Goal: Task Accomplishment & Management: Manage account settings

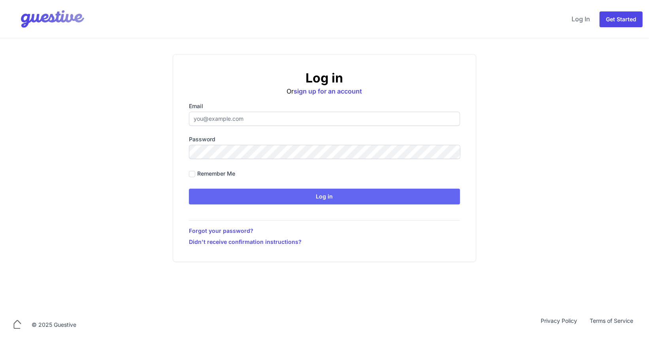
type input "[PERSON_NAME][EMAIL_ADDRESS][PERSON_NAME][DOMAIN_NAME]"
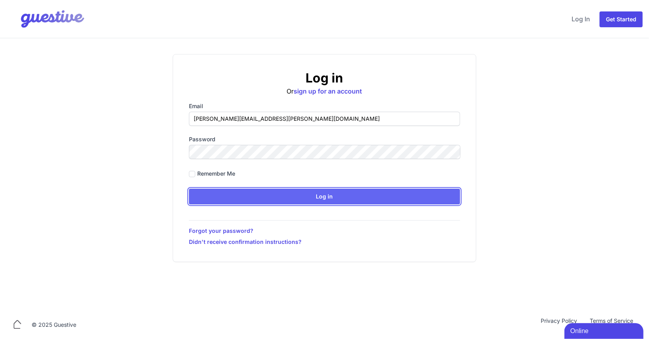
click at [303, 199] on input "Log in" at bounding box center [324, 197] width 271 height 16
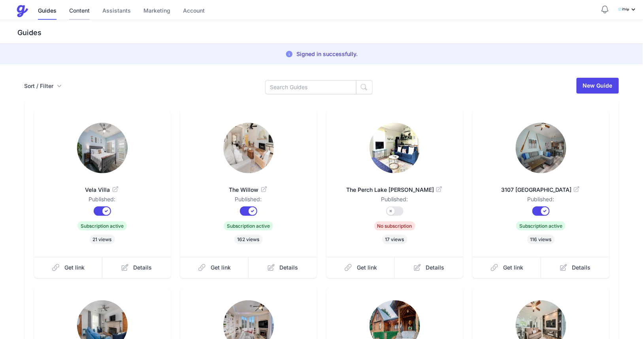
click at [78, 10] on link "Content" at bounding box center [79, 11] width 21 height 17
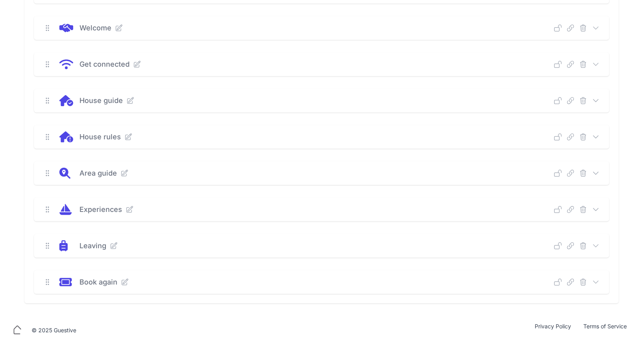
scroll to position [149, 0]
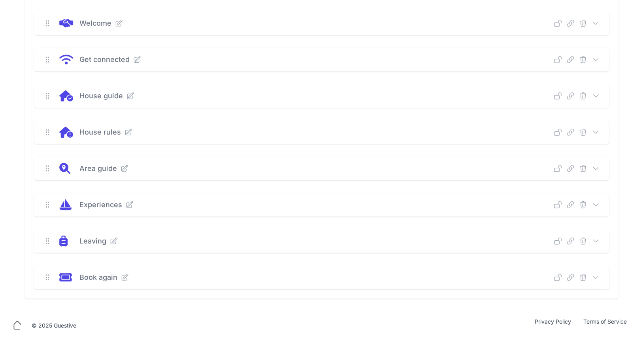
click at [357, 91] on div "House guide" at bounding box center [314, 95] width 481 height 11
click at [593, 94] on icon at bounding box center [596, 96] width 8 height 8
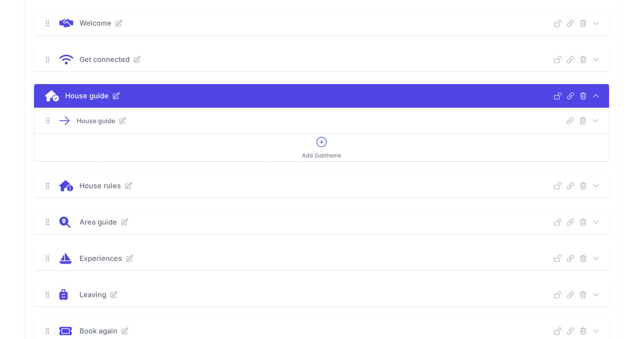
click at [595, 121] on icon at bounding box center [596, 121] width 8 height 8
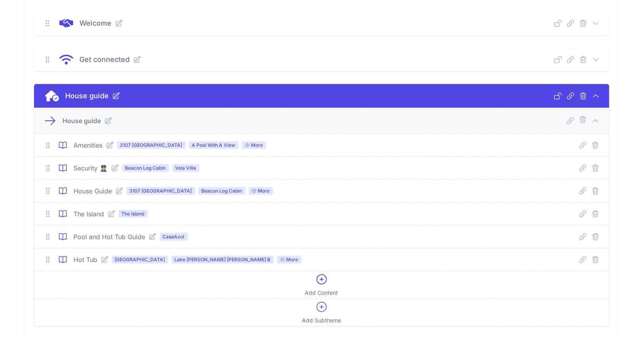
click at [118, 190] on icon at bounding box center [119, 191] width 8 height 8
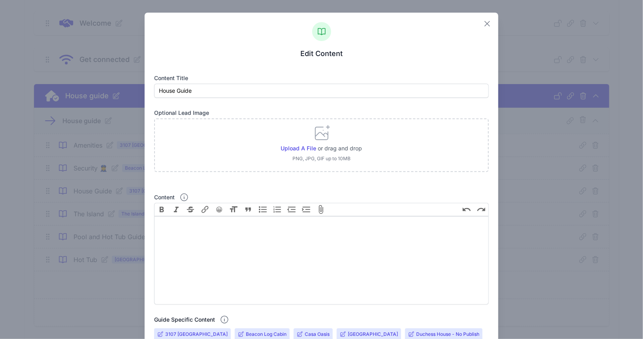
click at [483, 21] on icon "button" at bounding box center [487, 23] width 9 height 9
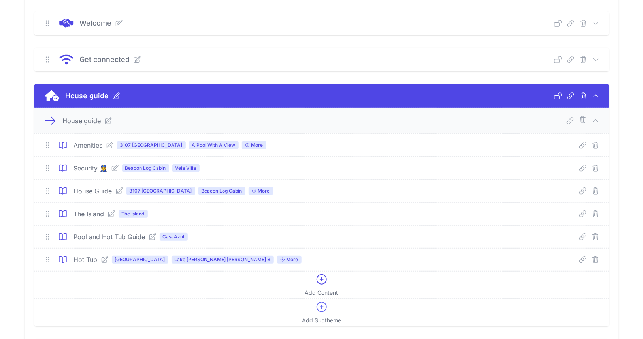
click at [106, 145] on link at bounding box center [108, 145] width 11 height 8
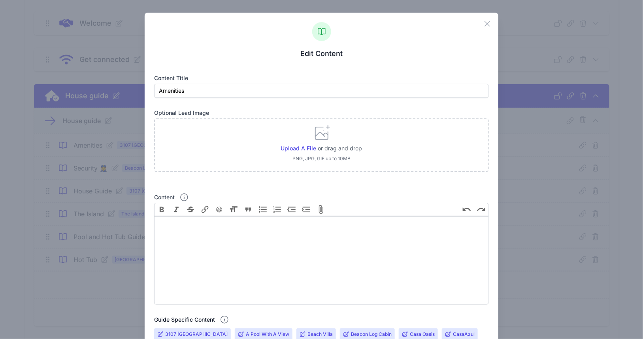
scroll to position [297, 0]
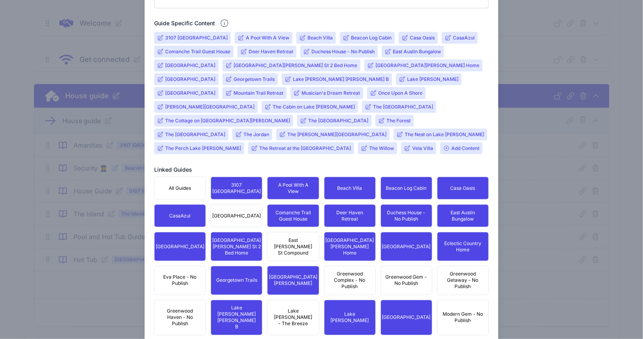
click at [283, 90] on input "Mountain Trail Retreat" at bounding box center [259, 93] width 50 height 6
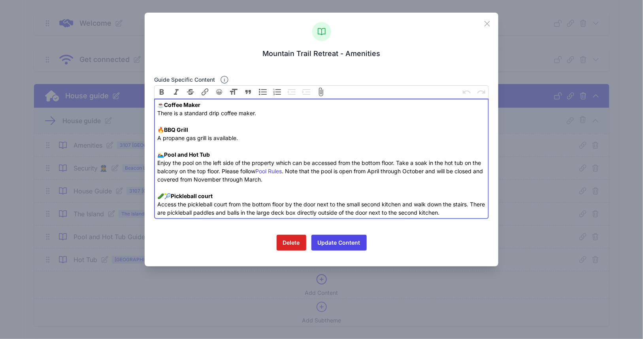
click at [292, 178] on div "☕️ Coffee Maker There is a standard drip coffee maker. 🔥 BBQ Grill A propane ga…" at bounding box center [321, 159] width 328 height 116
type trix-editor "<div>☕️ <strong>Coffee Maker</strong><br>There is a standard drip coffee maker.…"
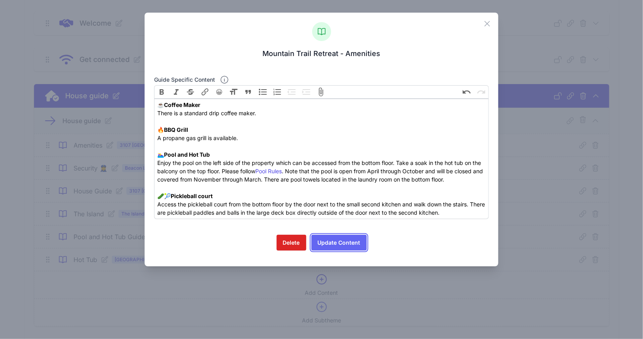
click at [337, 245] on button "Update Content" at bounding box center [338, 243] width 55 height 16
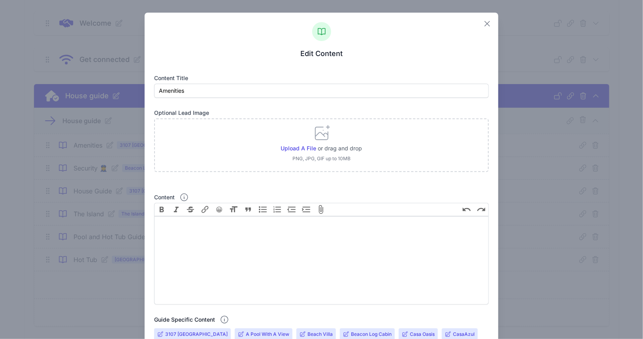
click at [485, 25] on icon "button" at bounding box center [487, 23] width 5 height 5
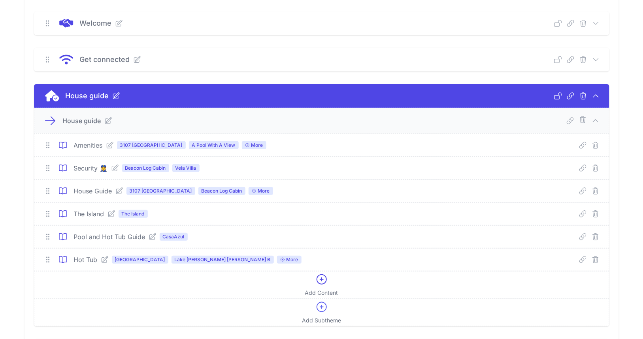
scroll to position [0, 0]
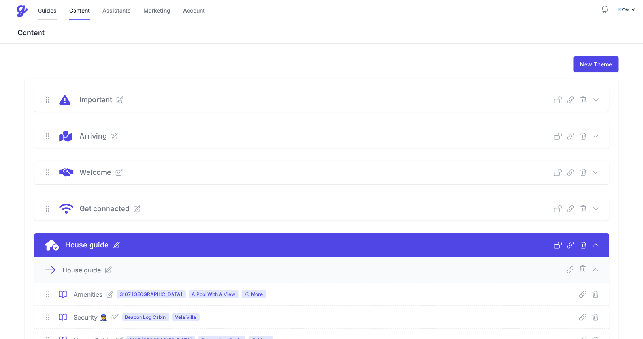
click at [53, 13] on link "Guides" at bounding box center [47, 11] width 19 height 17
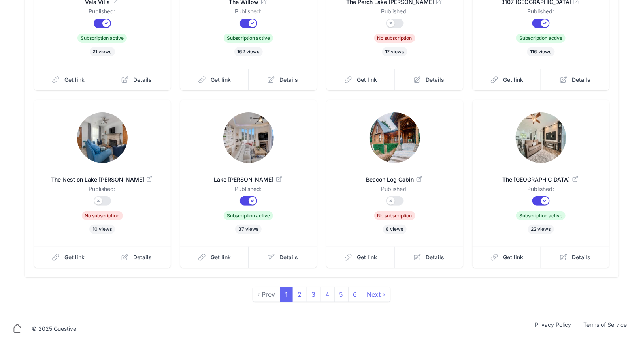
scroll to position [170, 0]
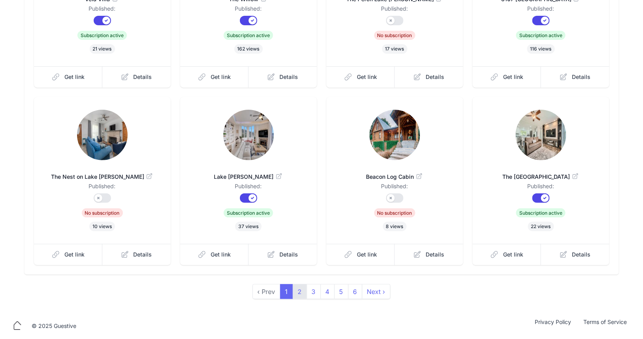
click at [304, 293] on link "2" at bounding box center [300, 292] width 14 height 15
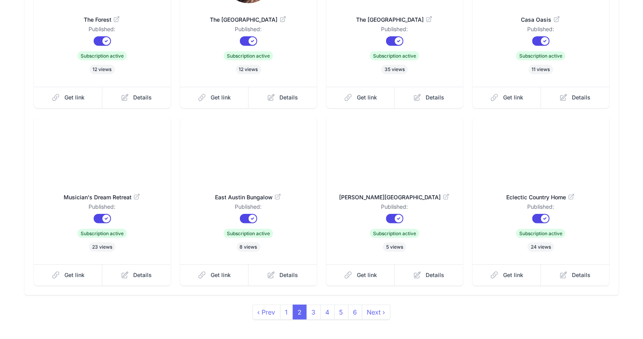
scroll to position [170, 0]
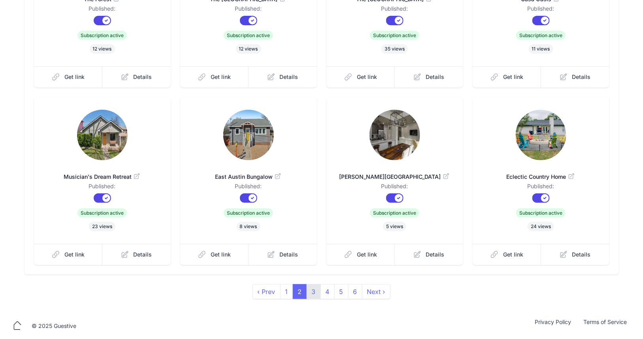
click at [314, 292] on link "3" at bounding box center [314, 292] width 14 height 15
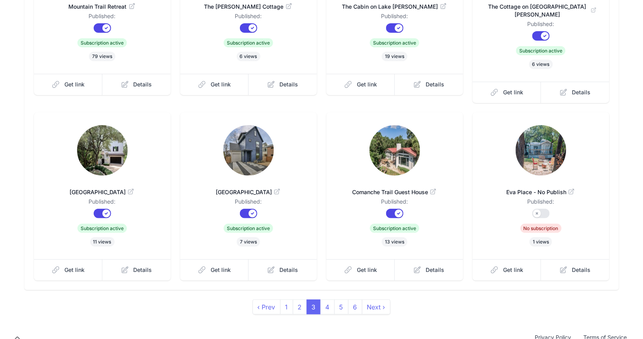
scroll to position [170, 0]
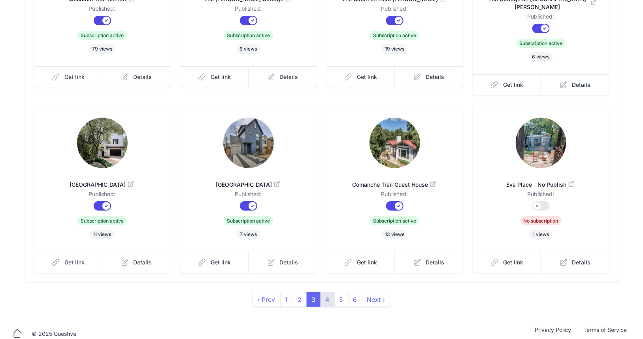
click at [326, 294] on link "4" at bounding box center [327, 299] width 14 height 15
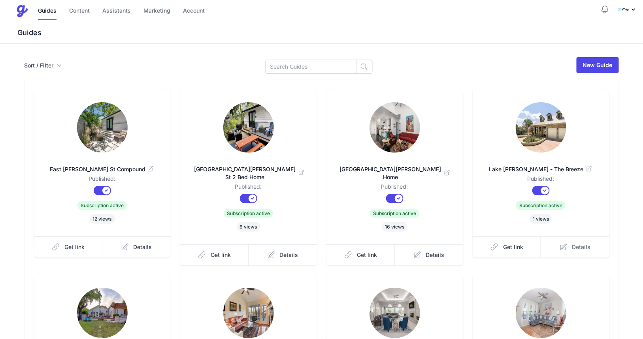
click at [574, 249] on span "Details" at bounding box center [581, 247] width 19 height 8
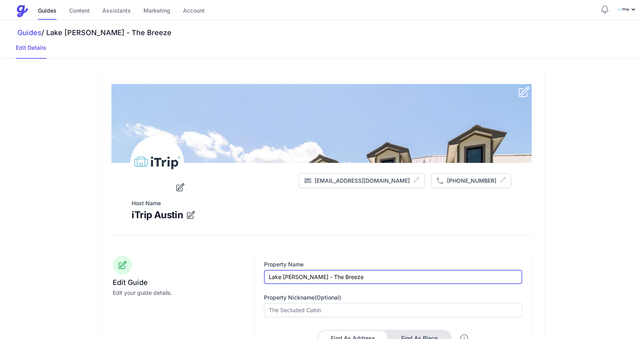
drag, startPoint x: 374, startPoint y: 275, endPoint x: 244, endPoint y: 275, distance: 130.0
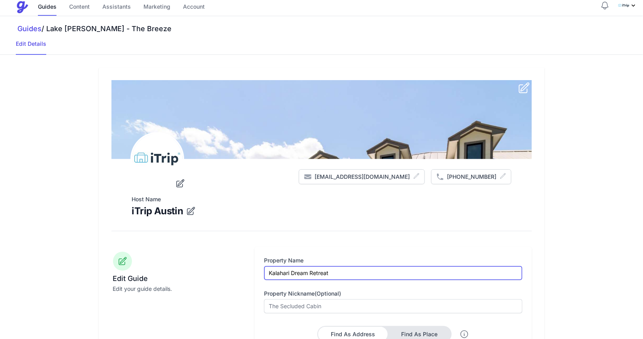
scroll to position [297, 0]
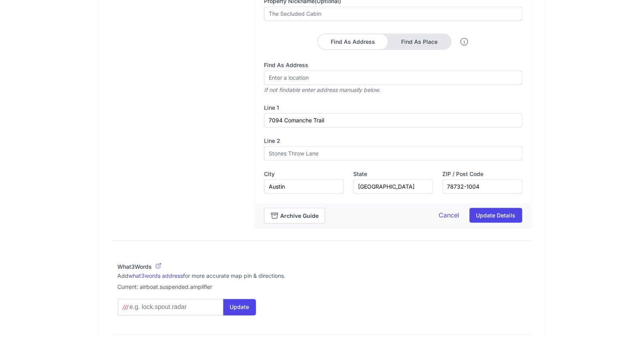
type input "Kalahari Dream Retreat"
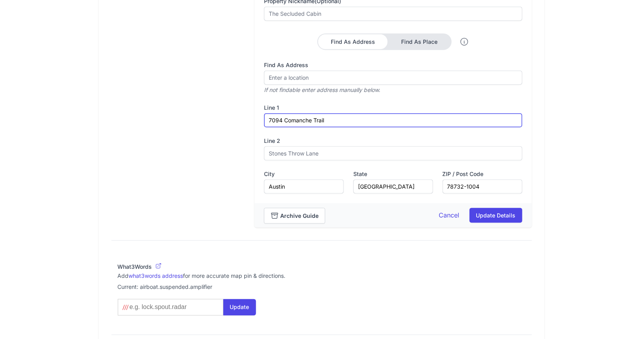
click at [345, 123] on input "7094 Comanche Trail" at bounding box center [393, 120] width 258 height 14
drag, startPoint x: 344, startPoint y: 121, endPoint x: 258, endPoint y: 120, distance: 85.8
click at [258, 120] on div "Property Name [PERSON_NAME] Dream Retreat Property Nickname(optional) Find As A…" at bounding box center [392, 79] width 277 height 249
paste input "[STREET_ADDRESS]"
type input "[STREET_ADDRESS]"
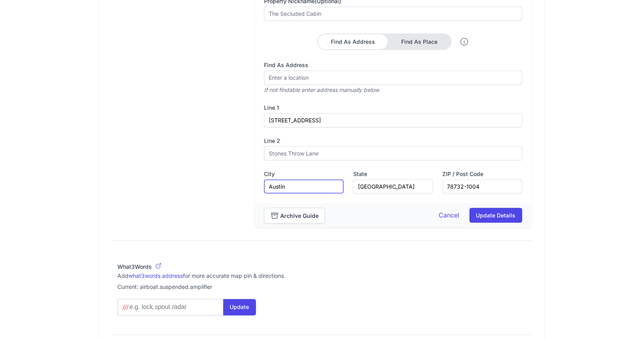
click at [300, 184] on input "Austin" at bounding box center [304, 187] width 80 height 14
click at [309, 181] on input "Round" at bounding box center [304, 187] width 80 height 14
type input "Round Rock"
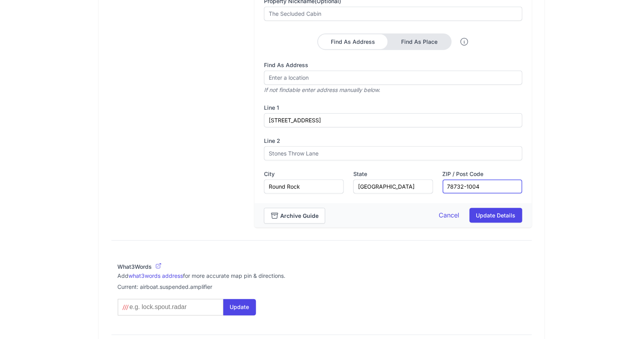
drag, startPoint x: 483, startPoint y: 183, endPoint x: 424, endPoint y: 187, distance: 59.0
click at [424, 187] on div "Property Name [PERSON_NAME] Dream Retreat Property Nickname(optional) Find As A…" at bounding box center [393, 79] width 258 height 230
paste input "664"
type input "78664"
click at [489, 219] on button "Update Details" at bounding box center [495, 215] width 53 height 15
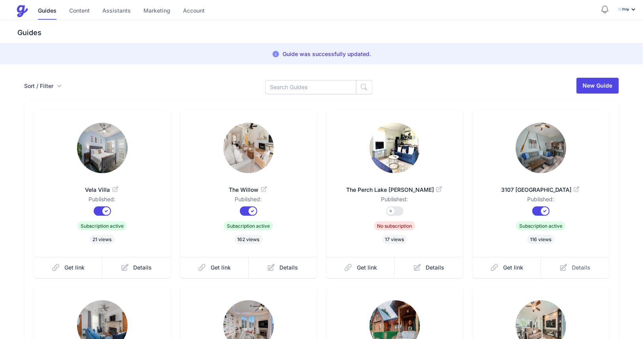
click at [569, 266] on link "Details" at bounding box center [575, 267] width 68 height 21
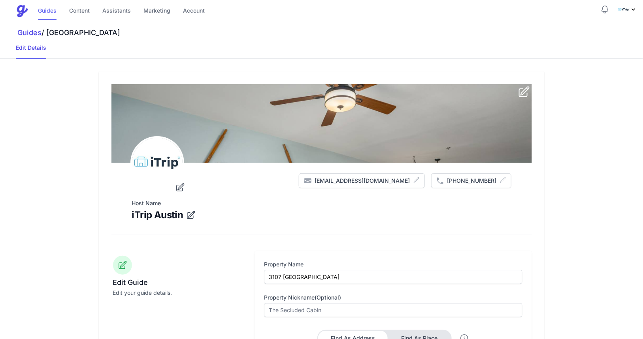
click at [52, 13] on link "Guides" at bounding box center [47, 11] width 19 height 17
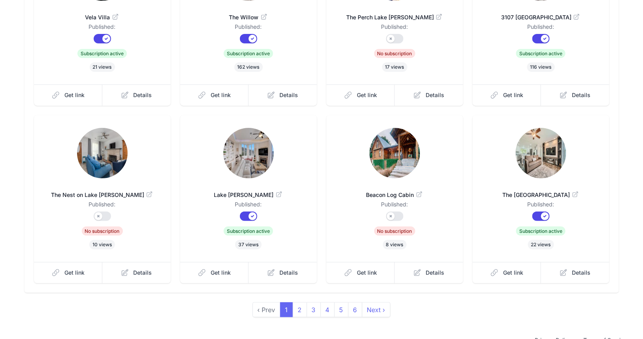
scroll to position [170, 0]
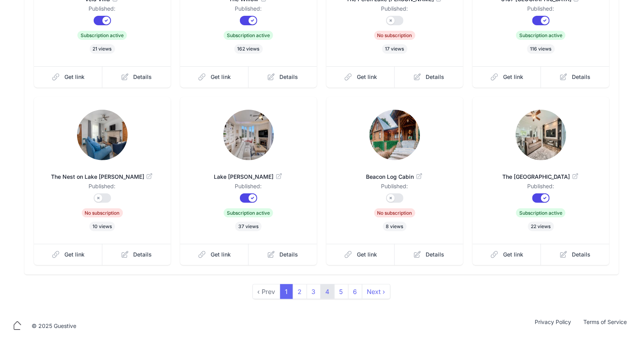
click at [330, 292] on link "4" at bounding box center [327, 292] width 14 height 15
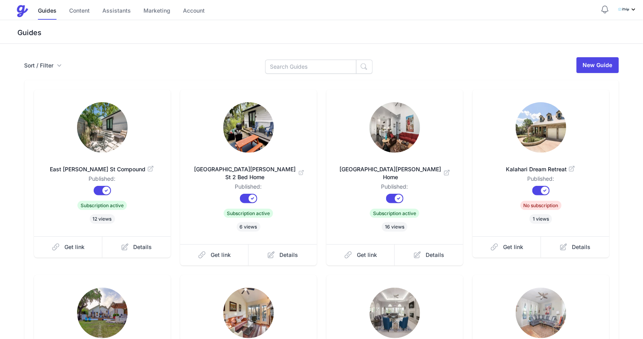
scroll to position [170, 0]
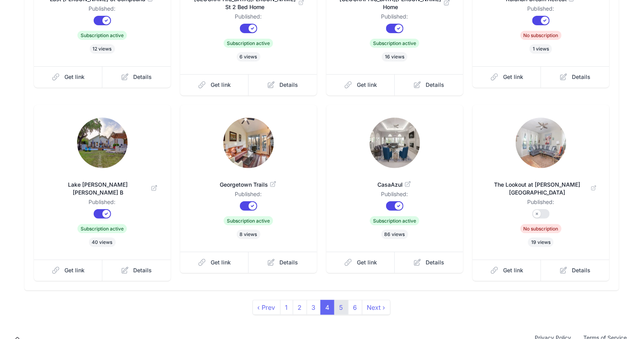
click at [336, 300] on link "5" at bounding box center [341, 307] width 14 height 15
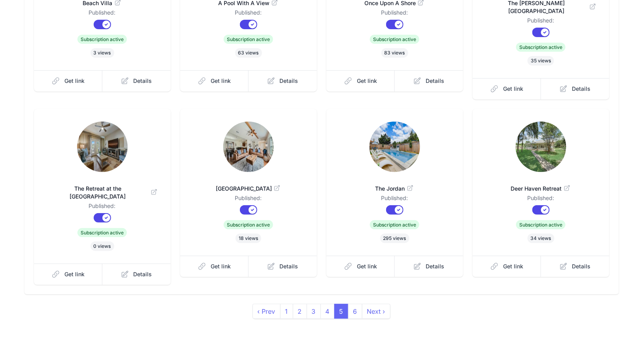
scroll to position [170, 0]
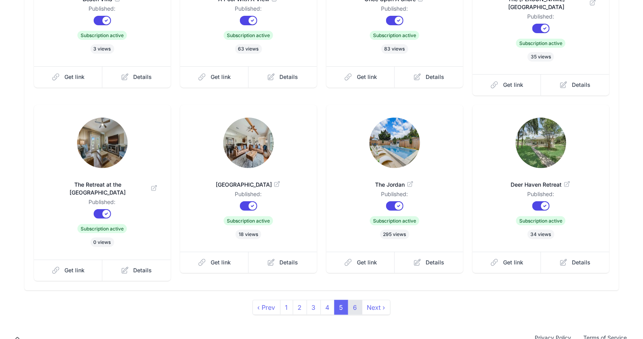
click at [353, 300] on link "6" at bounding box center [355, 307] width 14 height 15
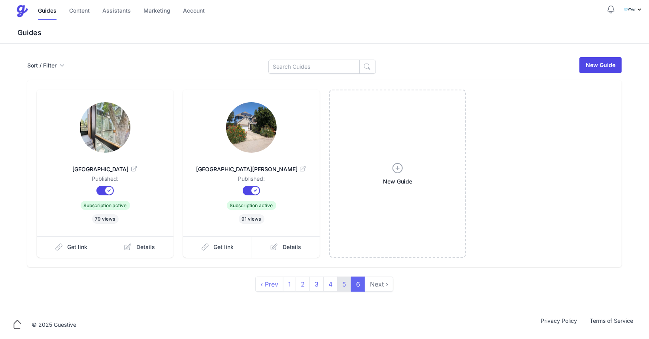
click at [346, 285] on link "5" at bounding box center [344, 284] width 14 height 15
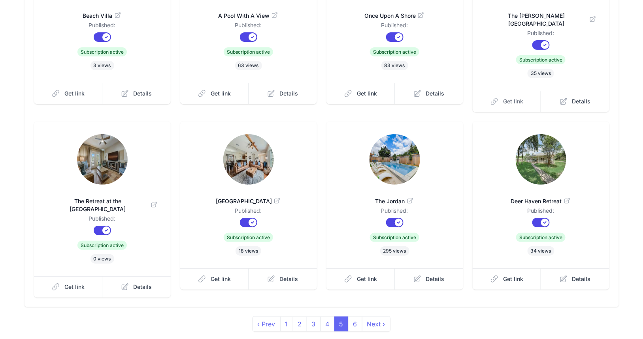
scroll to position [170, 0]
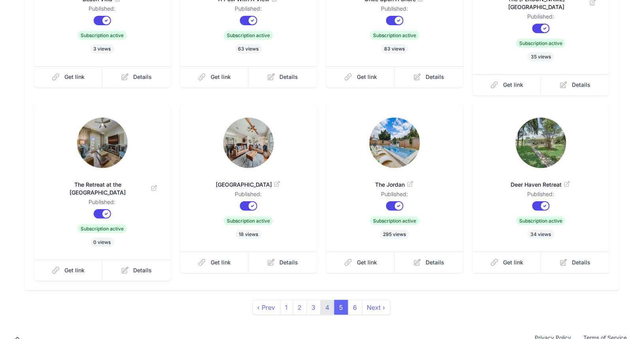
click at [326, 300] on link "4" at bounding box center [327, 307] width 14 height 15
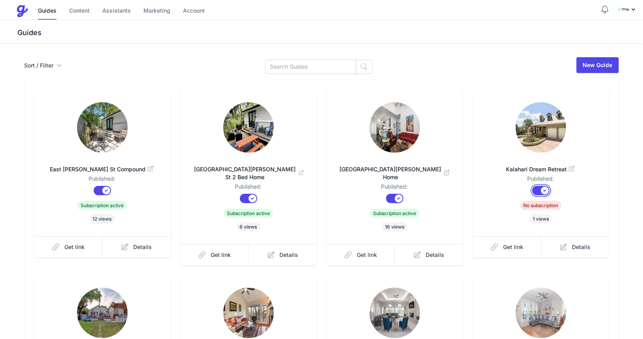
click at [544, 190] on button "Published?" at bounding box center [540, 190] width 17 height 9
click at [569, 244] on link "Details" at bounding box center [575, 247] width 68 height 21
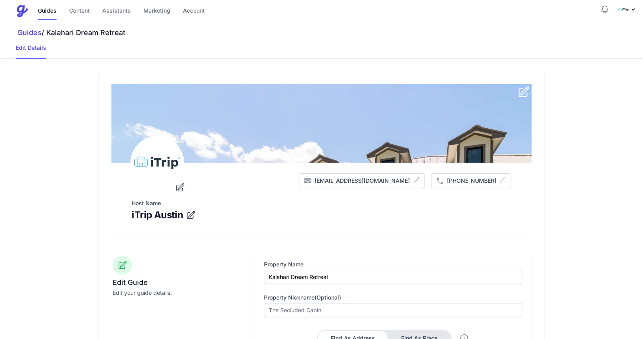
type input "#253746"
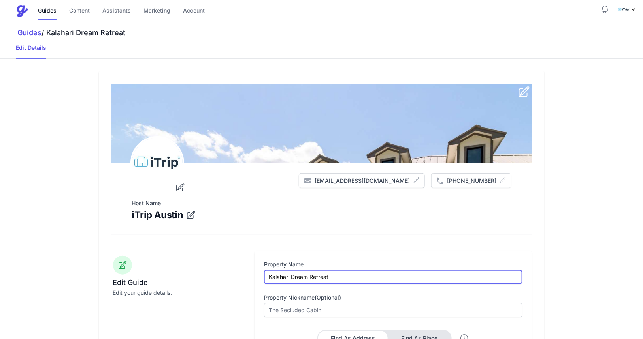
drag, startPoint x: 347, startPoint y: 275, endPoint x: 253, endPoint y: 273, distance: 93.7
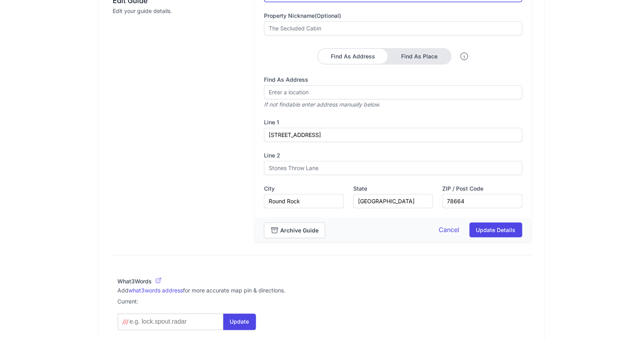
scroll to position [297, 0]
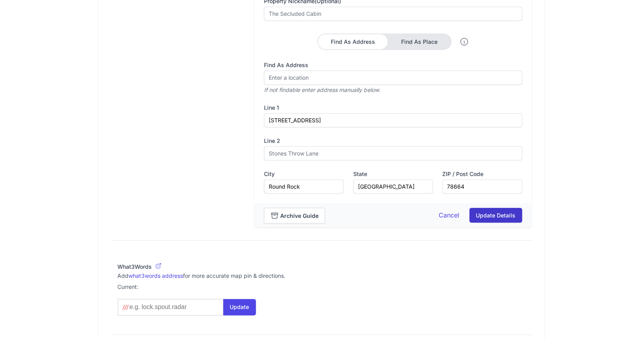
type input "delete"
click at [485, 217] on button "Update Details" at bounding box center [495, 215] width 53 height 15
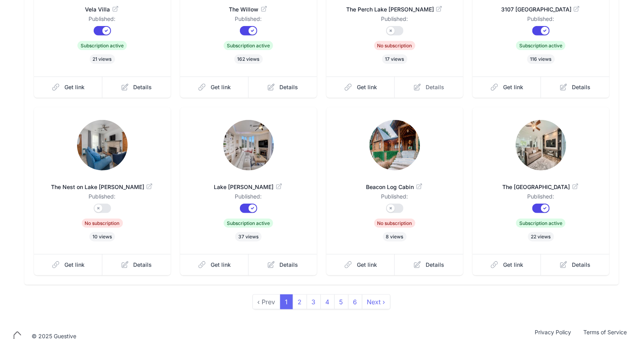
scroll to position [191, 0]
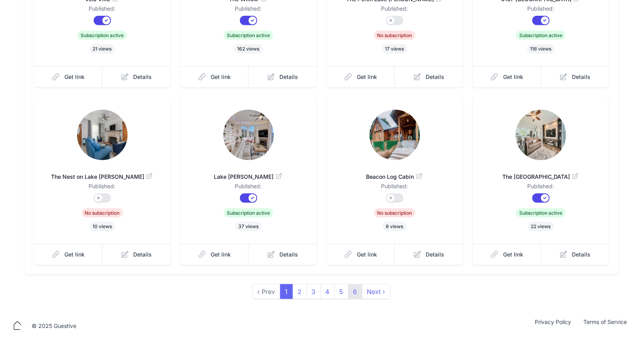
click at [350, 291] on link "6" at bounding box center [355, 292] width 14 height 15
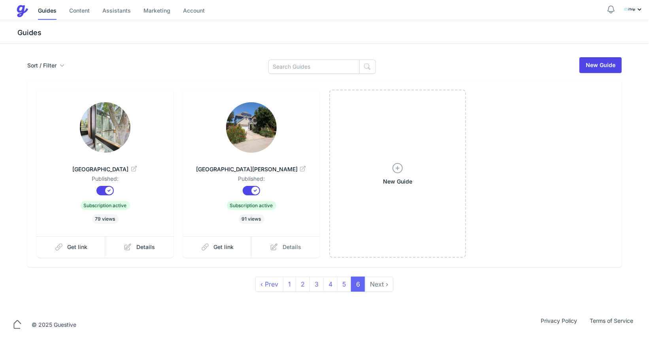
click at [278, 248] on link "Details" at bounding box center [285, 247] width 68 height 21
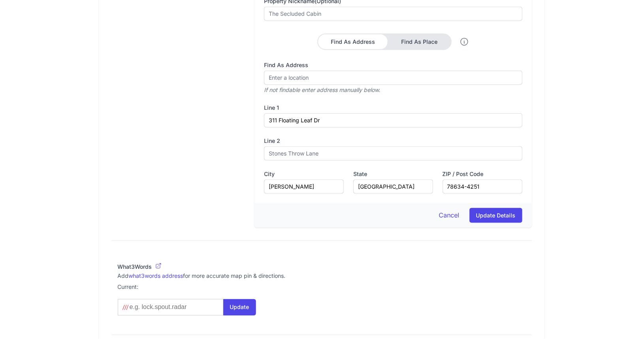
scroll to position [585, 0]
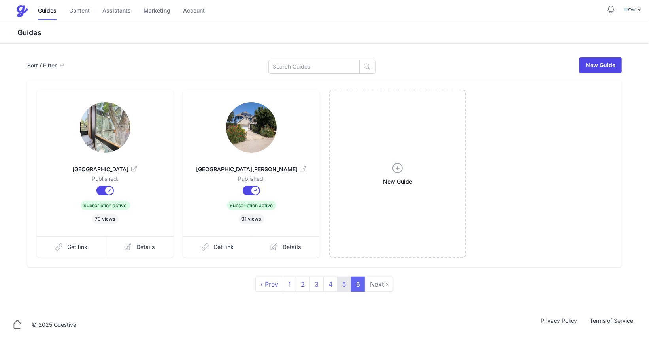
click at [343, 286] on link "5" at bounding box center [344, 284] width 14 height 15
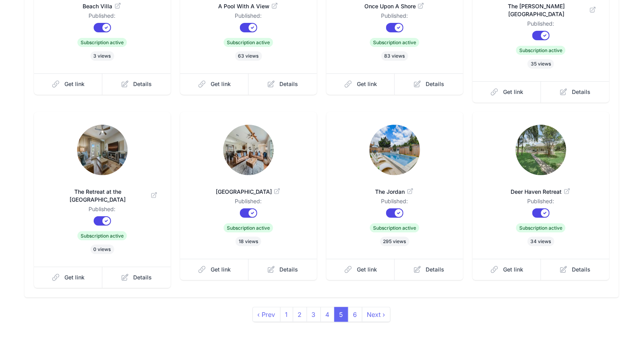
scroll to position [170, 0]
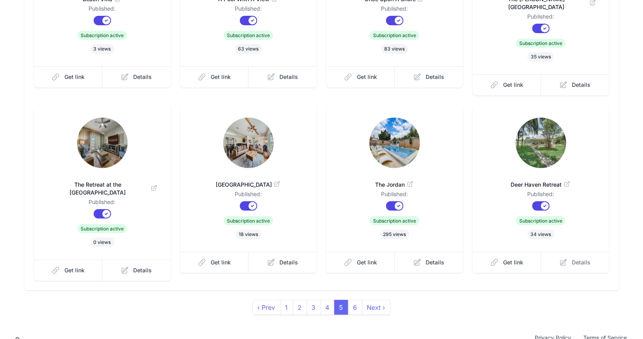
click at [572, 259] on span "Details" at bounding box center [581, 263] width 19 height 8
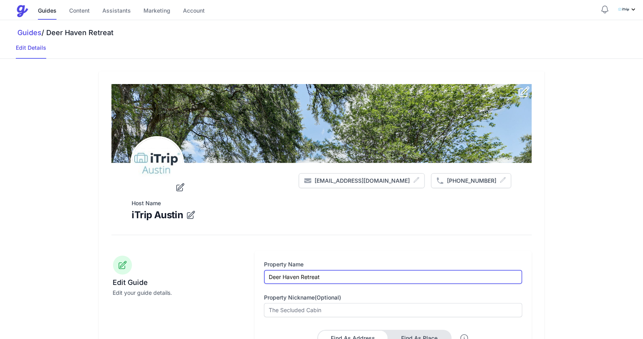
drag, startPoint x: 345, startPoint y: 275, endPoint x: 234, endPoint y: 263, distance: 111.7
type input "Kalahari Dream Retreat"
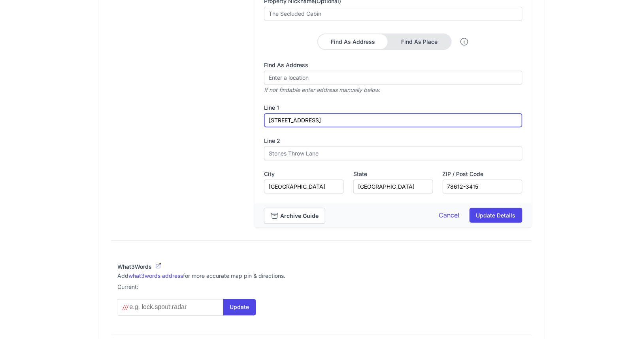
drag, startPoint x: 329, startPoint y: 119, endPoint x: 249, endPoint y: 122, distance: 79.9
click at [249, 122] on div "Edit Guide Edit your guide details. Property Name [PERSON_NAME] Dream Retreat P…" at bounding box center [321, 91] width 420 height 273
paste input "78664"
type input "78664"
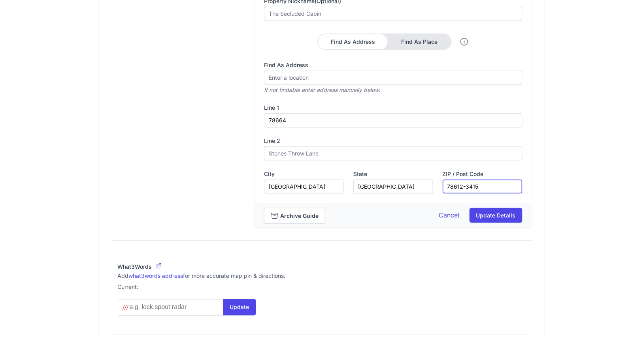
drag, startPoint x: 482, startPoint y: 184, endPoint x: 384, endPoint y: 185, distance: 98.0
click at [384, 185] on div "Property Name [PERSON_NAME] Dream Retreat Property Nickname(optional) Find As A…" at bounding box center [393, 79] width 258 height 230
paste input "64"
type input "78664"
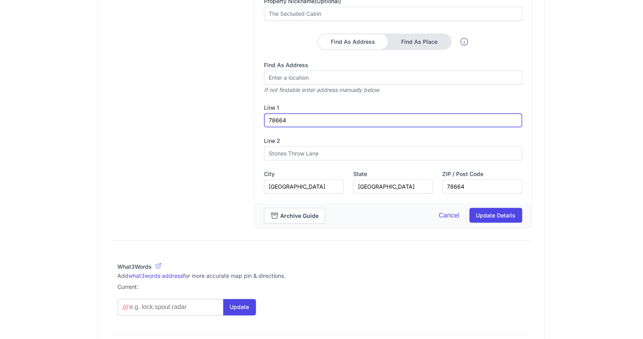
drag, startPoint x: 329, startPoint y: 121, endPoint x: 273, endPoint y: 116, distance: 56.7
click at [273, 116] on input "78664" at bounding box center [393, 120] width 258 height 14
type input "7"
paste input "[STREET_ADDRESS]"
type input "[STREET_ADDRESS]"
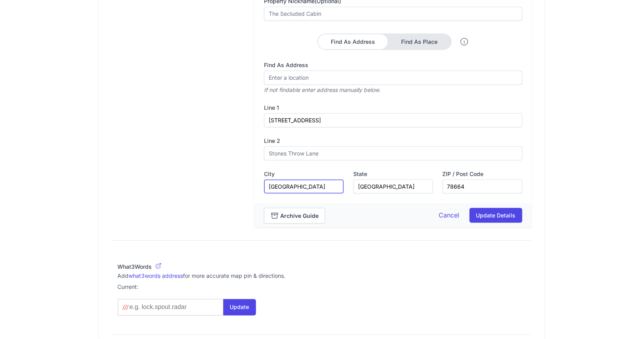
drag, startPoint x: 317, startPoint y: 190, endPoint x: 256, endPoint y: 189, distance: 61.7
click at [256, 189] on div "Property Name [PERSON_NAME] Dream Retreat Property Nickname(optional) Find As A…" at bounding box center [392, 79] width 277 height 249
type input "Round Rock"
click at [490, 212] on button "Update Details" at bounding box center [495, 215] width 53 height 15
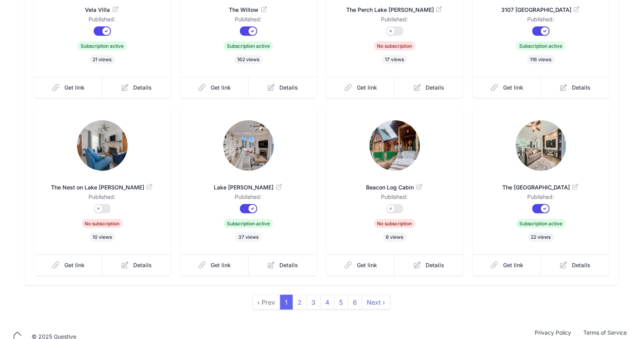
scroll to position [191, 0]
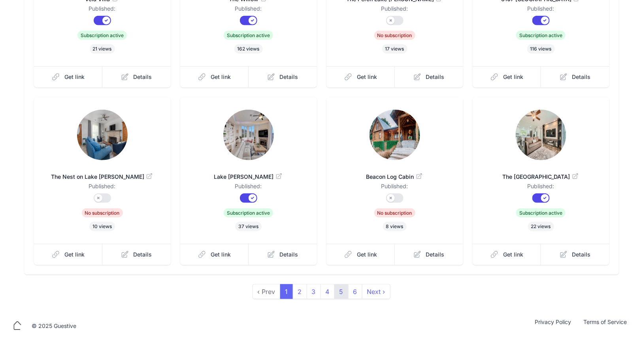
click at [343, 292] on link "5" at bounding box center [341, 292] width 14 height 15
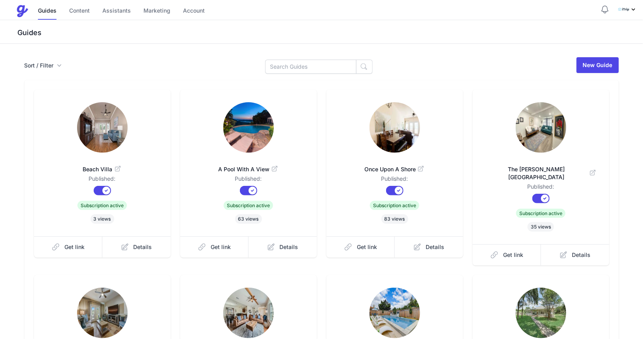
scroll to position [170, 0]
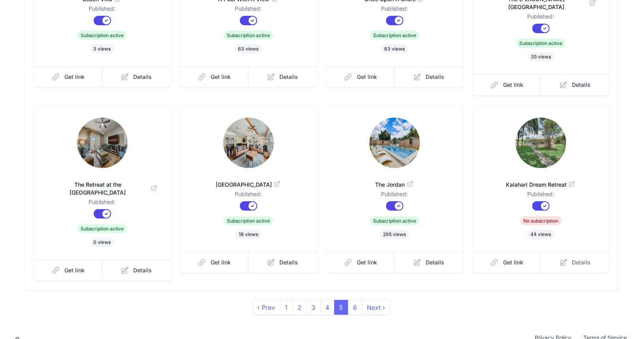
click at [562, 259] on icon at bounding box center [564, 263] width 8 height 8
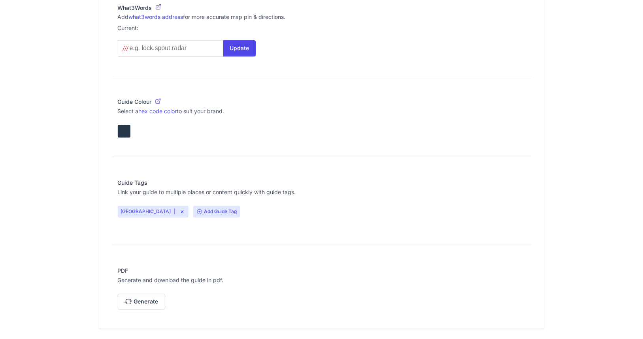
scroll to position [585, 0]
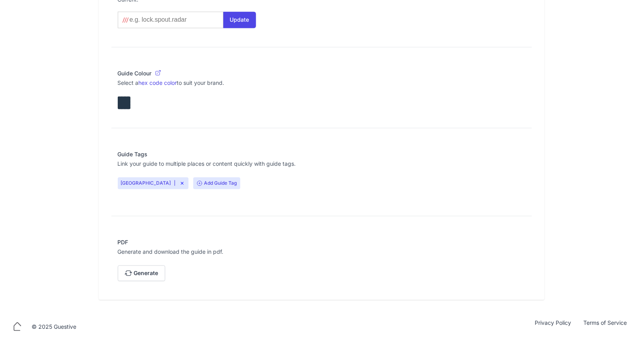
click at [179, 181] on icon at bounding box center [182, 183] width 6 height 6
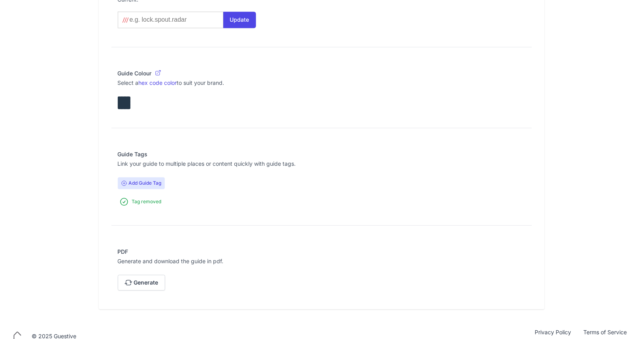
click at [129, 183] on span "Add Guide Tag" at bounding box center [141, 183] width 47 height 12
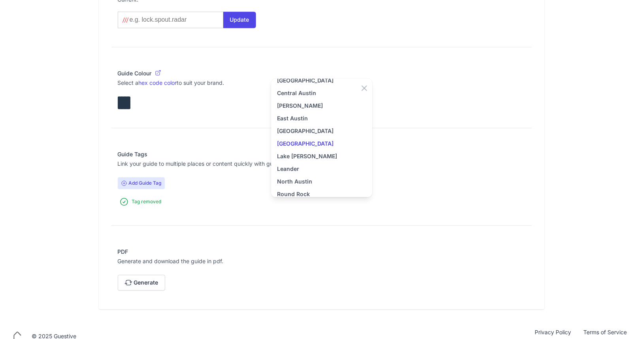
scroll to position [66, 0]
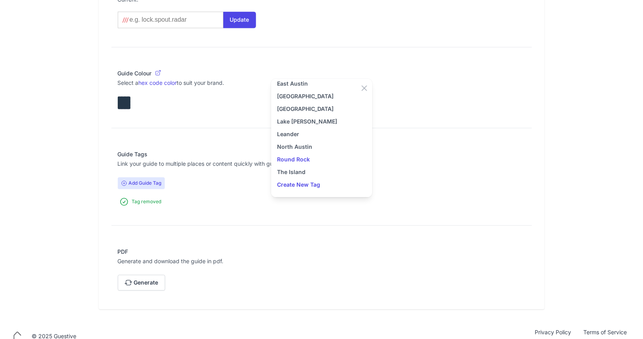
click at [307, 157] on link "Round Rock" at bounding box center [321, 159] width 89 height 9
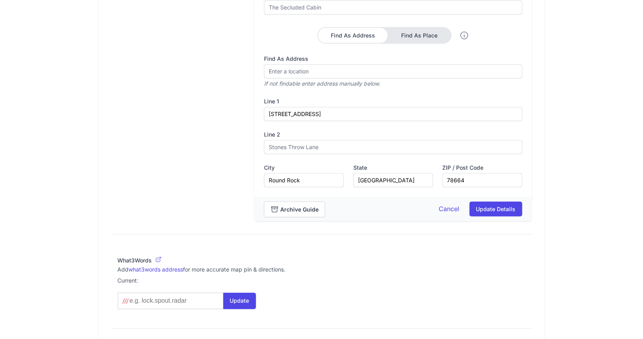
scroll to position [288, 0]
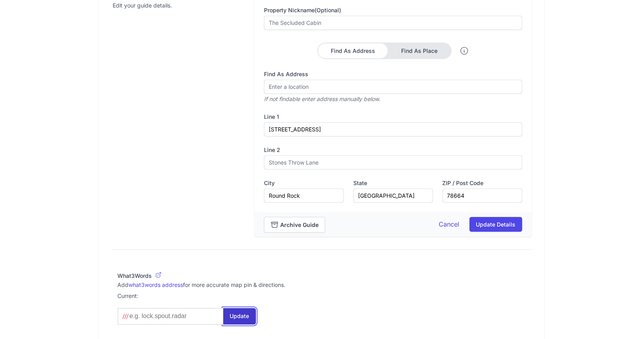
click at [241, 315] on button "Update" at bounding box center [239, 317] width 33 height 17
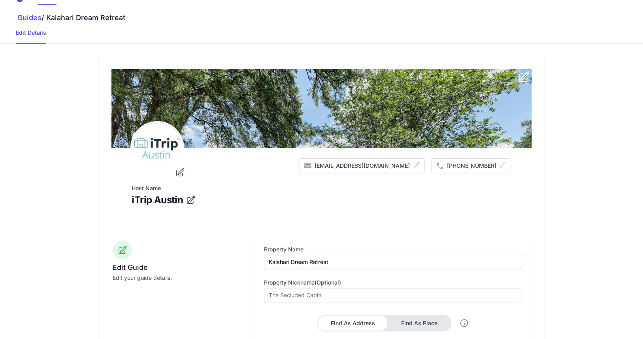
scroll to position [0, 0]
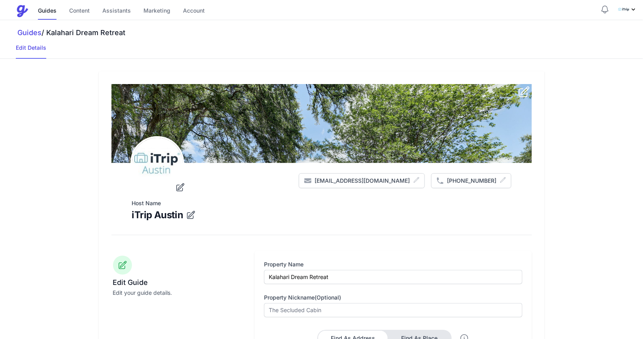
click at [525, 88] on icon "submit" at bounding box center [524, 92] width 13 height 13
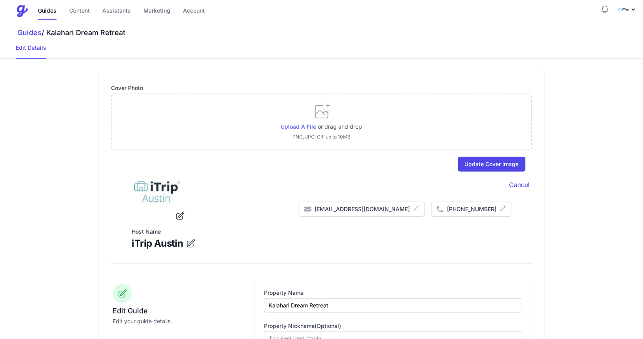
click at [306, 127] on span "Upload a file" at bounding box center [299, 126] width 36 height 7
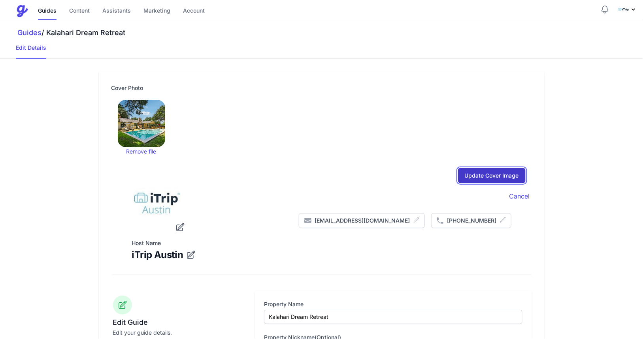
click at [475, 179] on input "Update Cover Image" at bounding box center [492, 175] width 68 height 15
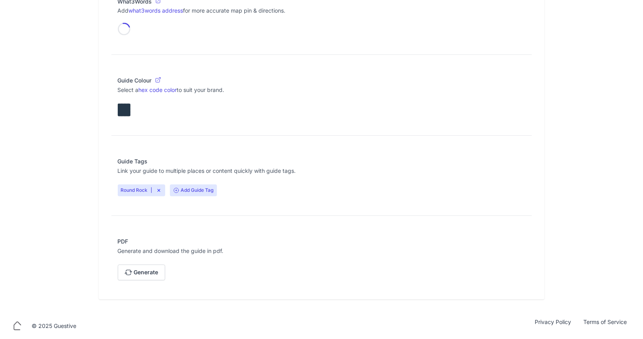
scroll to position [265, 0]
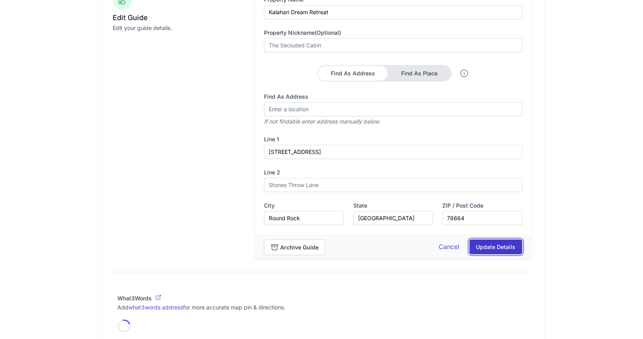
click at [491, 242] on button "Update Details" at bounding box center [495, 247] width 53 height 15
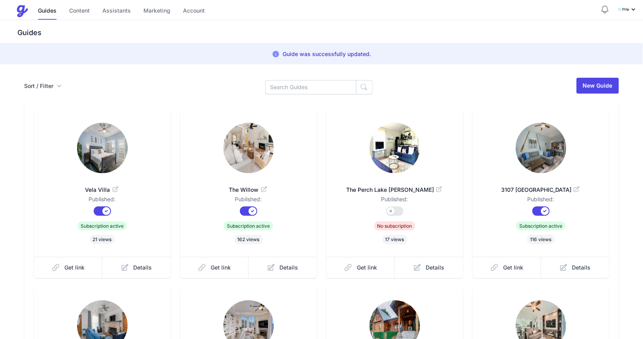
scroll to position [191, 0]
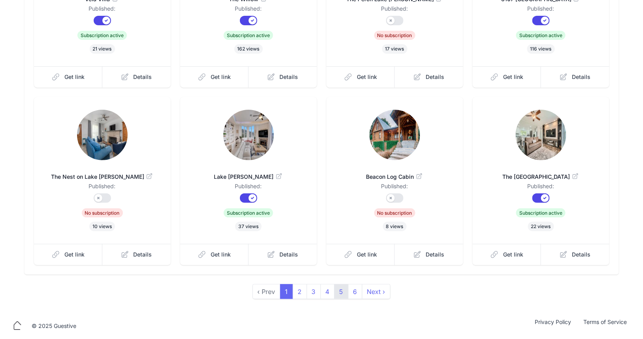
click at [341, 291] on link "5" at bounding box center [341, 292] width 14 height 15
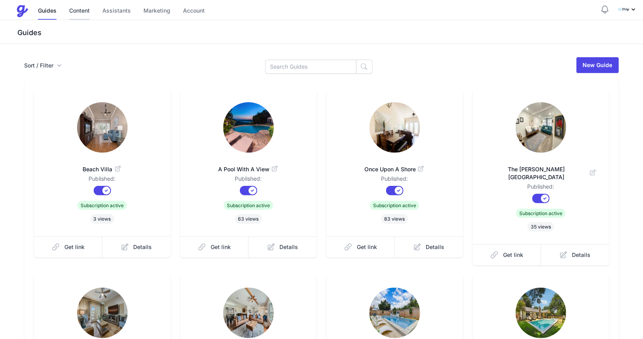
click at [88, 15] on link "Content" at bounding box center [79, 11] width 21 height 17
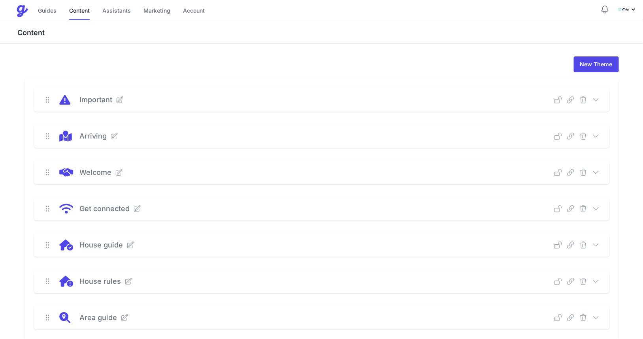
scroll to position [149, 0]
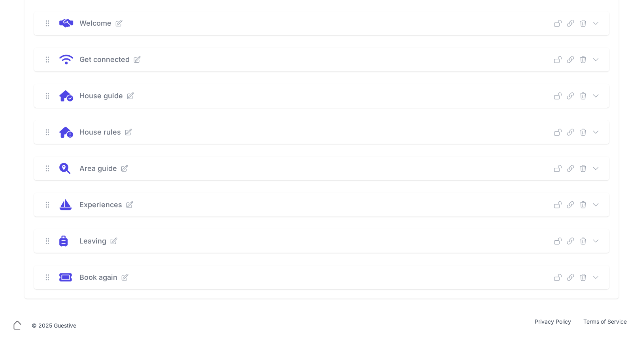
click at [596, 95] on icon at bounding box center [596, 96] width 8 height 8
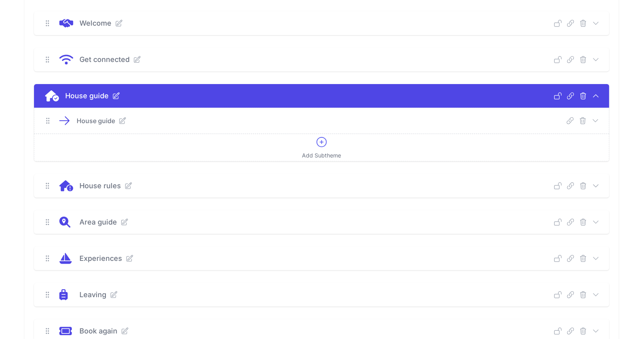
click at [595, 96] on icon at bounding box center [596, 96] width 8 height 8
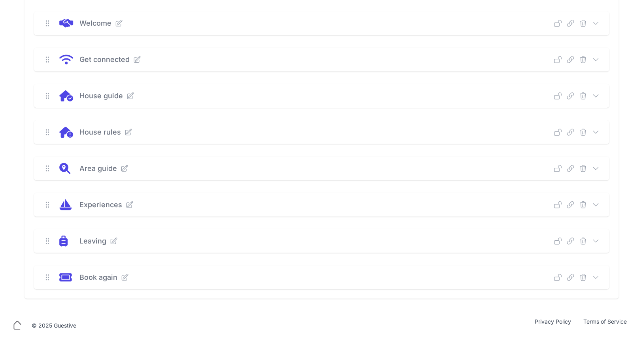
click at [597, 95] on icon at bounding box center [595, 95] width 5 height 2
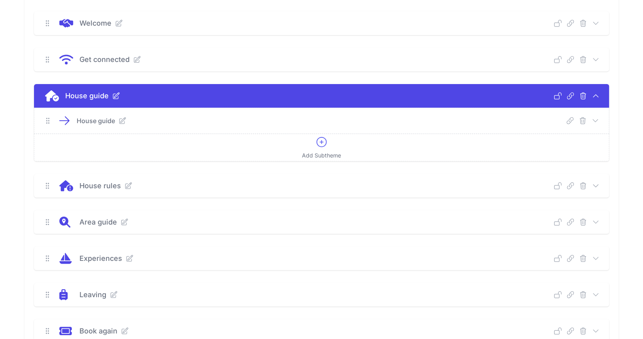
click at [595, 121] on icon at bounding box center [596, 121] width 8 height 8
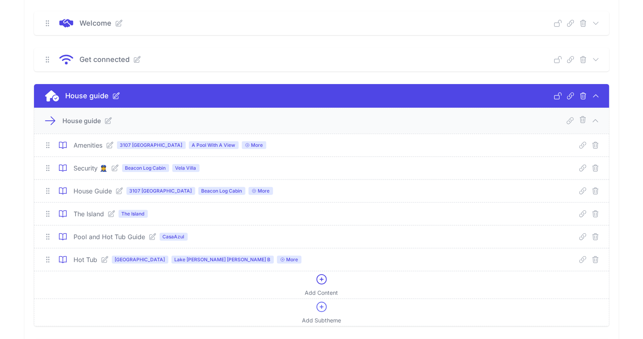
click at [110, 144] on icon at bounding box center [110, 145] width 6 height 6
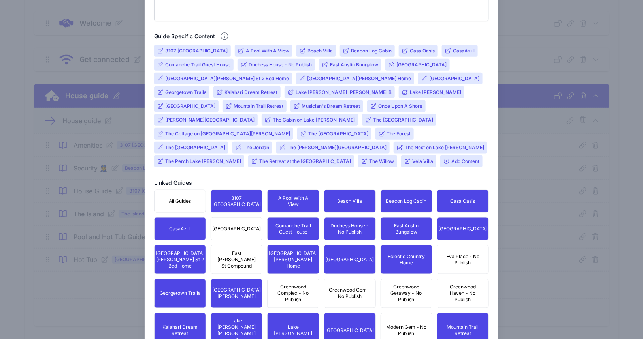
scroll to position [297, 0]
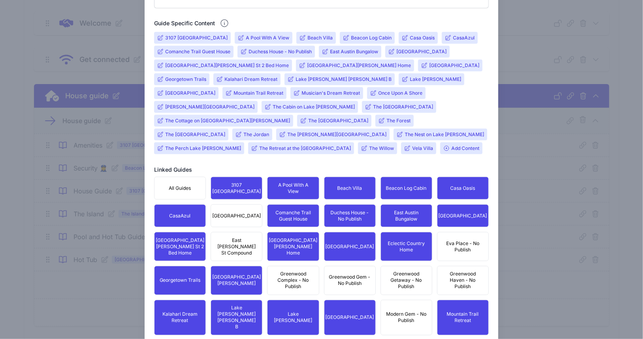
click at [269, 132] on input "The Jordan" at bounding box center [256, 135] width 26 height 6
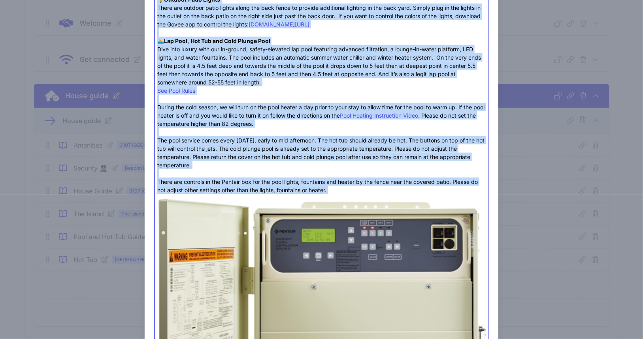
scroll to position [303, 0]
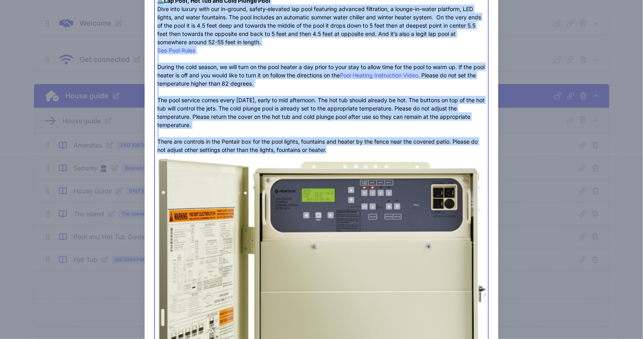
drag, startPoint x: 155, startPoint y: 106, endPoint x: 348, endPoint y: 150, distance: 198.2
click at [348, 150] on trix-editor "☕️ Coffee Maker There is a standard drip coffee maker as well as a Keurig. 🔥 BB…" at bounding box center [321, 164] width 335 height 739
type trix-editor "<lor>☕️ <ipsumd>Sitame Conse</adipis><el>Seddo ei t incididu utla etdolo magna …"
copy trix-editor "☕️ Loremi Dolor Sitam co a elitsedd eius tempor incid ut labo et d Magnaa. 🔥 EN…"
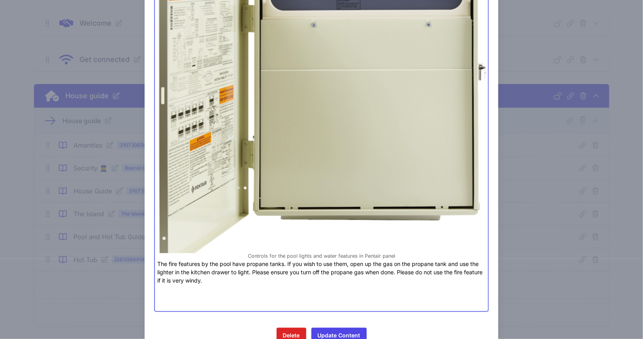
scroll to position [555, 0]
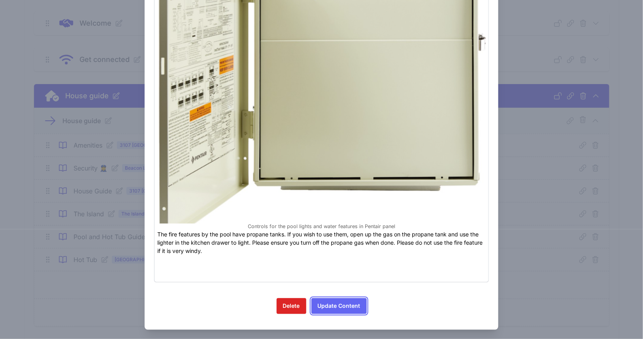
click at [328, 300] on button "Update Content" at bounding box center [338, 307] width 55 height 16
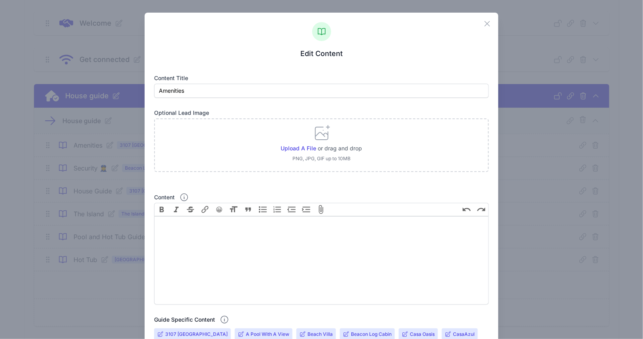
scroll to position [297, 0]
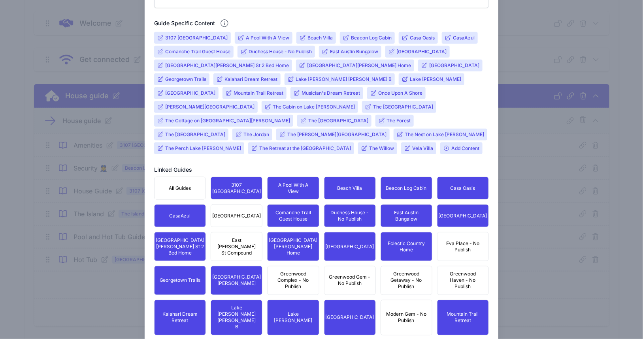
click at [224, 78] on input "Kalahari Dream Retreat" at bounding box center [250, 79] width 53 height 6
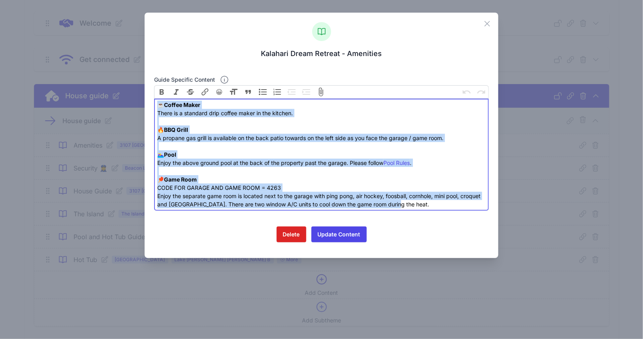
drag, startPoint x: 156, startPoint y: 105, endPoint x: 426, endPoint y: 229, distance: 296.7
click at [426, 229] on form "Guide specific content Bold Italic Strikethrough Link 😀 Heading Quote Code Code…" at bounding box center [321, 161] width 335 height 175
paste trix-editor "lo ipsu do s Ametco.<ad><el>🔥 <seddoe>TEM Incid</utlabo><et>D mag-al-eni-admi v…"
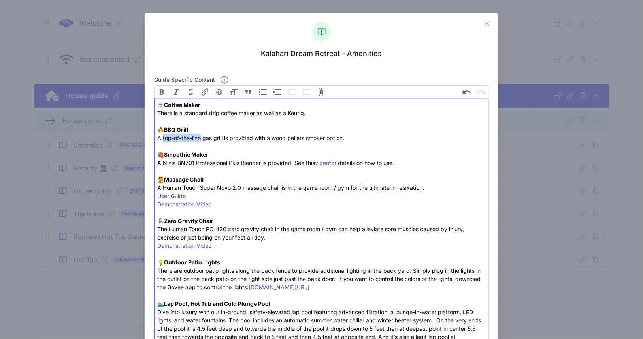
drag, startPoint x: 201, startPoint y: 138, endPoint x: 162, endPoint y: 139, distance: 38.7
click at [162, 139] on div "☕️ Coffee Maker There is a standard drip coffee maker as well as a Keurig. 🔥 BB…" at bounding box center [321, 155] width 328 height 108
drag, startPoint x: 238, startPoint y: 138, endPoint x: 326, endPoint y: 140, distance: 88.2
click at [326, 140] on div "☕️ Coffee Maker There is a standard drip coffee maker as well as a Keurig. 🔥 BB…" at bounding box center [321, 155] width 328 height 108
drag, startPoint x: 357, startPoint y: 287, endPoint x: 149, endPoint y: 154, distance: 247.1
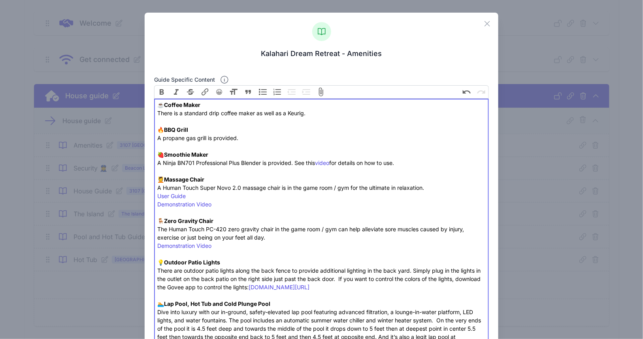
click at [149, 154] on div "Close Kalahari Dream Retreat - Amenities Guide specific content Bold Italic Str…" at bounding box center [322, 260] width 354 height 495
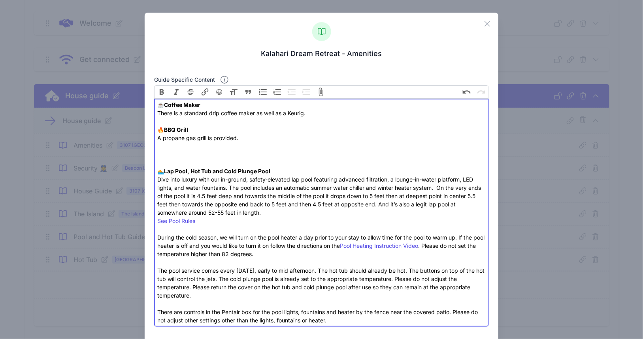
type trix-editor "<lor>☕️ <ipsumd>Sitame Conse</adipis><el>Seddo ei t incididu utla etdolo magna …"
click at [219, 93] on button "😀" at bounding box center [219, 91] width 13 height 13
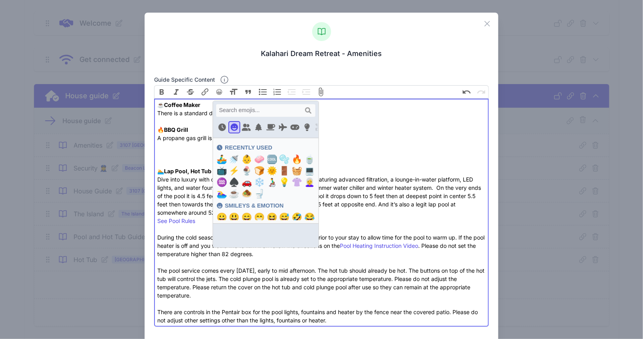
scroll to position [58, 0]
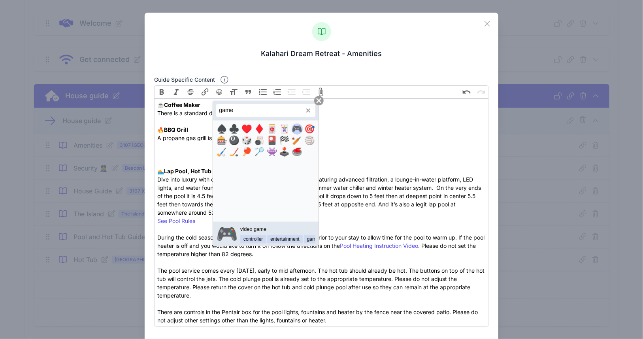
type input "game"
click at [292, 130] on span "🎮️" at bounding box center [297, 129] width 11 height 13
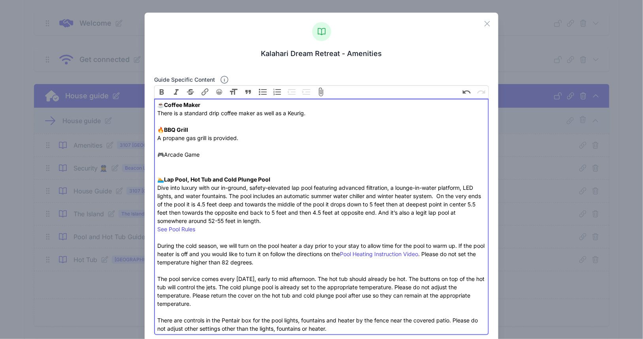
paste trix-editor "<lor>☕️ <ipsumd>Sitame Conse</adipis><el>Seddo ei t incididu utla etdolo magna …"
click at [197, 155] on div "☕️ Coffee Maker There is a standard drip coffee maker as well as a Keurig. 🔥 BB…" at bounding box center [321, 209] width 328 height 216
drag, startPoint x: 164, startPoint y: 154, endPoint x: 217, endPoint y: 154, distance: 52.2
click at [217, 154] on div "☕️ Coffee Maker There is a standard drip coffee maker as well as a Keurig. 🔥 BB…" at bounding box center [321, 209] width 328 height 216
click at [258, 169] on div "☕️ Coffee Maker There is a standard drip coffee maker as well as a Keurig. 🔥 BB…" at bounding box center [321, 209] width 328 height 216
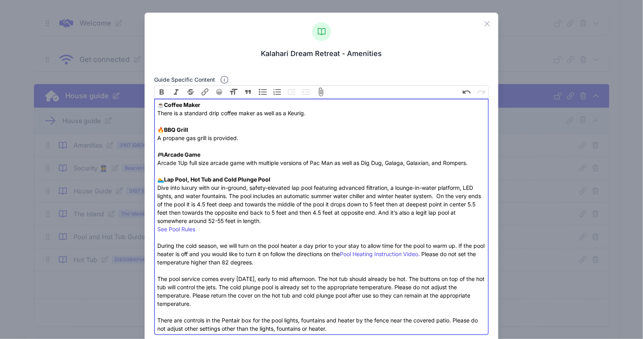
click at [470, 163] on div "☕️ Coffee Maker There is a standard drip coffee maker as well as a Keurig. 🔥 BB…" at bounding box center [321, 209] width 328 height 216
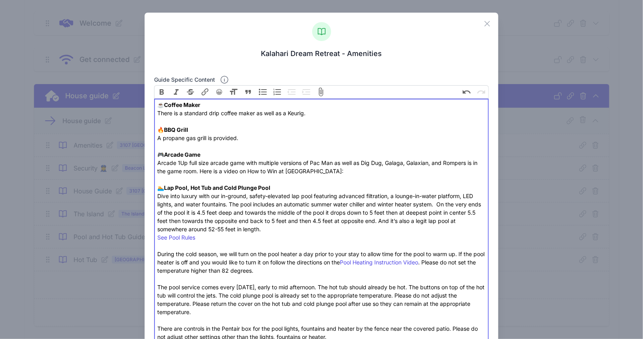
paste trix-editor "[URL][DOMAIN_NAME]"
type trix-editor "<lor>☕️ <ipsumd>Sitame Conse</adipis><el>Seddo ei t incididu utla etdolo magna …"
drag, startPoint x: 441, startPoint y: 172, endPoint x: 311, endPoint y: 174, distance: 130.8
click at [311, 174] on div "☕️ Coffee Maker There is a standard drip coffee maker as well as a Keurig. 🔥 BB…" at bounding box center [321, 213] width 328 height 224
click at [200, 92] on button "Link" at bounding box center [205, 91] width 15 height 13
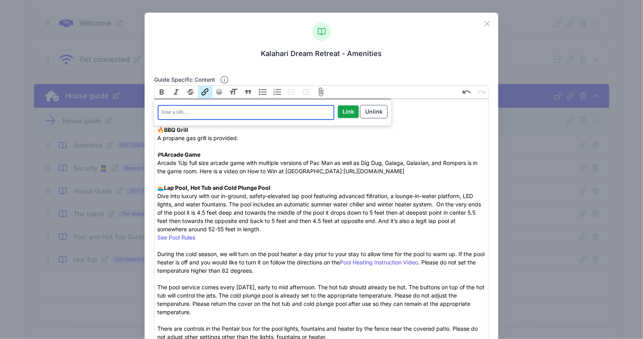
paste input "[URL][DOMAIN_NAME]"
type input "[URL][DOMAIN_NAME]"
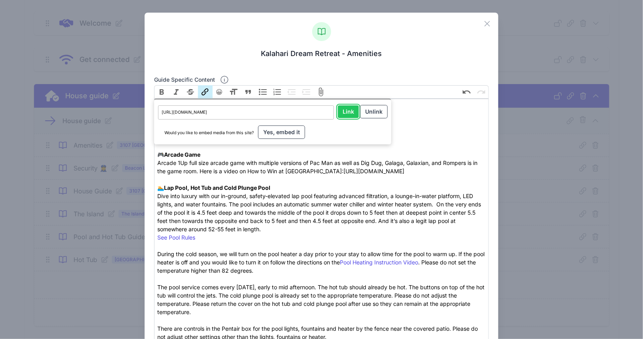
click at [345, 111] on input "Link" at bounding box center [348, 112] width 21 height 13
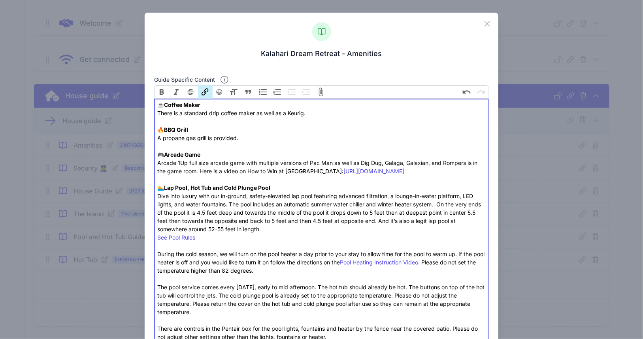
click at [398, 215] on div "☕️ Coffee Maker There is a standard drip coffee maker as well as a Keurig. 🔥 BB…" at bounding box center [321, 213] width 328 height 224
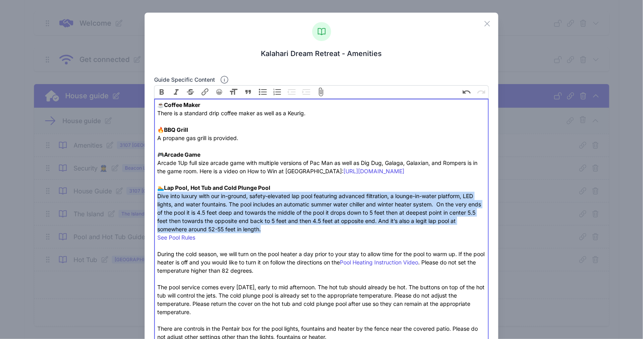
drag, startPoint x: 269, startPoint y: 227, endPoint x: 155, endPoint y: 198, distance: 117.4
click at [155, 198] on trix-editor "☕️ Coffee Maker There is a standard drip coffee maker as well as a Keurig. 🔥 BB…" at bounding box center [321, 221] width 335 height 245
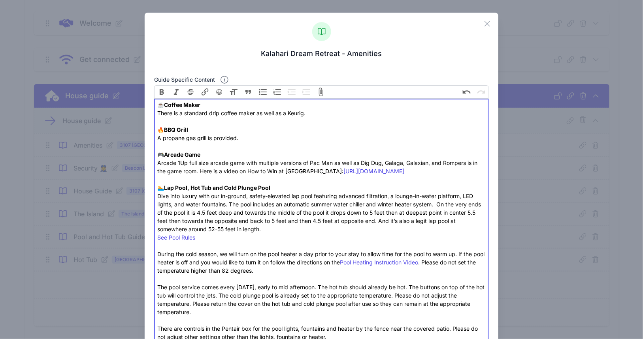
click at [287, 271] on div "☕️ Coffee Maker There is a standard drip coffee maker as well as a Keurig. 🔥 BB…" at bounding box center [321, 213] width 328 height 224
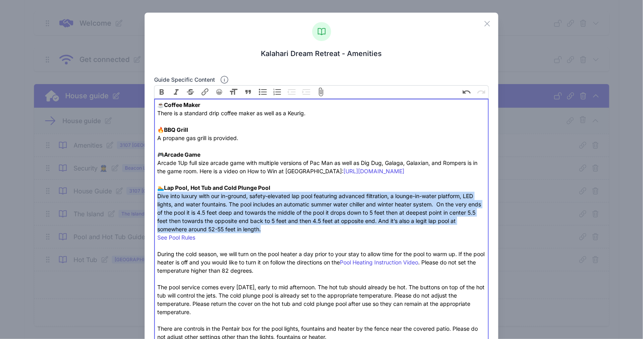
drag, startPoint x: 271, startPoint y: 229, endPoint x: 154, endPoint y: 198, distance: 120.9
click at [154, 198] on trix-editor "☕️ Coffee Maker There is a standard drip coffee maker as well as a Keurig. 🔥 BB…" at bounding box center [321, 221] width 335 height 245
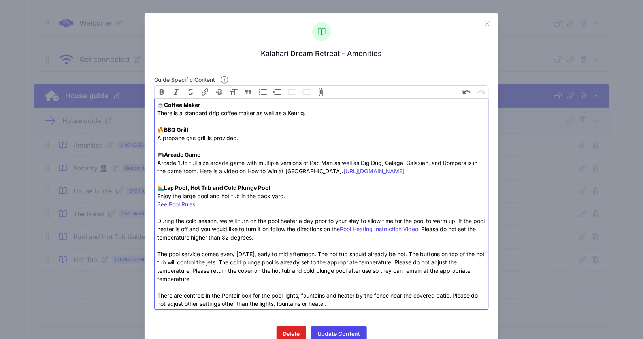
click at [283, 230] on div "☕️ Coffee Maker There is a standard drip coffee maker as well as a Keurig. 🔥 BB…" at bounding box center [321, 196] width 328 height 191
drag, startPoint x: 284, startPoint y: 229, endPoint x: 435, endPoint y: 229, distance: 151.0
click at [435, 229] on div "☕️ Coffee Maker There is a standard drip coffee maker as well as a Keurig. 🔥 BB…" at bounding box center [321, 196] width 328 height 191
click at [257, 256] on div "☕️ Coffee Maker There is a standard drip coffee maker as well as a Keurig. 🔥 BB…" at bounding box center [321, 196] width 328 height 191
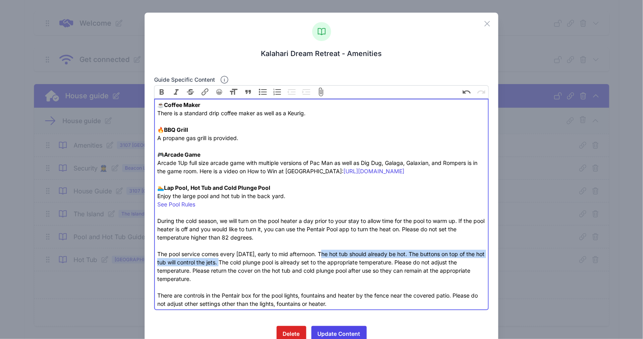
drag, startPoint x: 323, startPoint y: 253, endPoint x: 227, endPoint y: 265, distance: 96.4
click at [227, 265] on div "☕️ Coffee Maker There is a standard drip coffee maker as well as a Keurig. 🔥 BB…" at bounding box center [321, 196] width 328 height 191
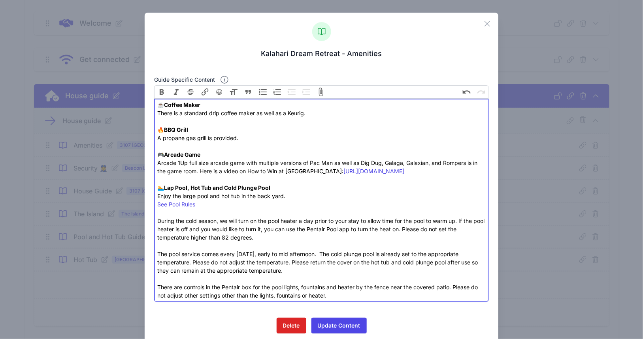
drag, startPoint x: 324, startPoint y: 253, endPoint x: 329, endPoint y: 270, distance: 18.1
click at [329, 270] on div "☕️ Coffee Maker There is a standard drip coffee maker as well as a Keurig. 🔥 BB…" at bounding box center [321, 192] width 328 height 183
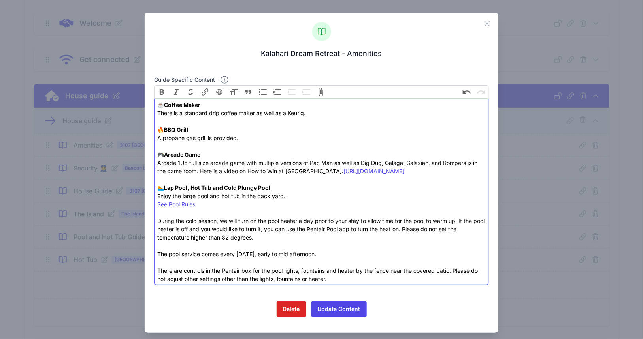
click at [273, 236] on div "☕️ Coffee Maker There is a standard drip coffee maker as well as a Keurig. 🔥 BB…" at bounding box center [321, 184] width 328 height 166
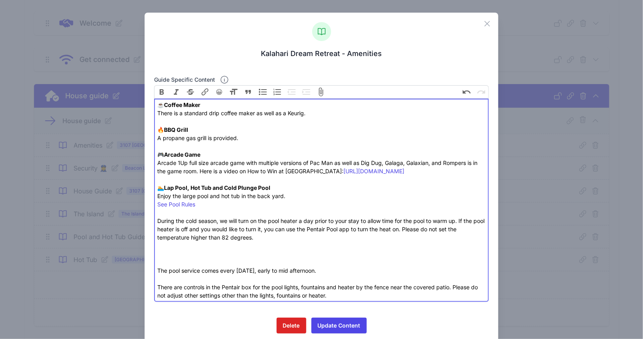
paste trix-editor "The cold plunge pool is already set to the appropriate temperature. Please do n…"
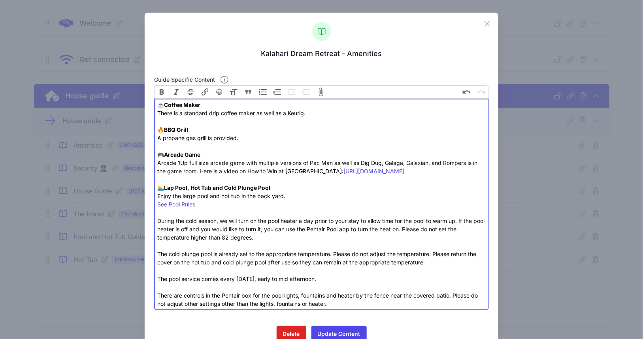
click at [330, 281] on div "☕️ Coffee Maker There is a standard drip coffee maker as well as a Keurig. 🔥 BB…" at bounding box center [321, 196] width 328 height 191
drag, startPoint x: 328, startPoint y: 277, endPoint x: 156, endPoint y: 281, distance: 172.3
click at [156, 281] on trix-editor "☕️ Coffee Maker There is a standard drip coffee maker as well as a Keurig. 🔥 BB…" at bounding box center [321, 205] width 335 height 212
paste trix-editor "<lor>☕️ <ipsumd>Sitame Conse</adipis><el>Seddo ei t incididu utla etdolo magna …"
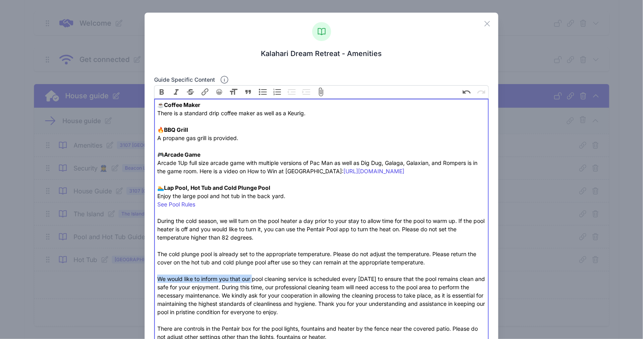
drag, startPoint x: 251, startPoint y: 279, endPoint x: 151, endPoint y: 281, distance: 100.0
click at [151, 281] on div "Close Kalahari Dream Retreat - Amenities Guide specific content Bold Italic Str…" at bounding box center [322, 202] width 354 height 379
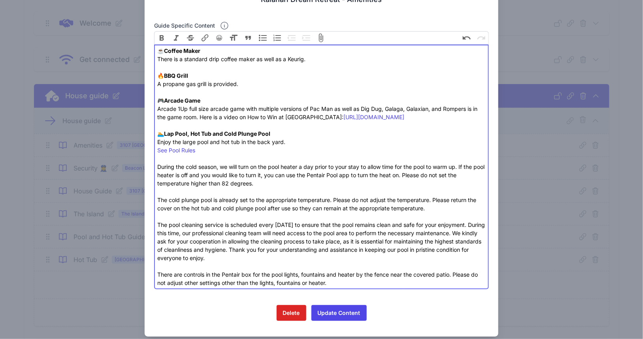
scroll to position [55, 0]
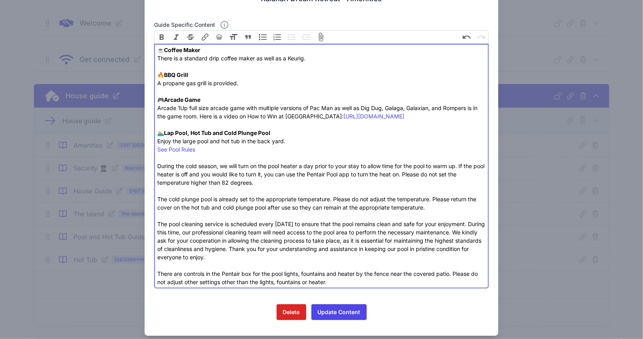
click at [287, 182] on div "☕️ Coffee Maker There is a standard drip coffee maker as well as a Keurig. 🔥 BB…" at bounding box center [321, 158] width 328 height 224
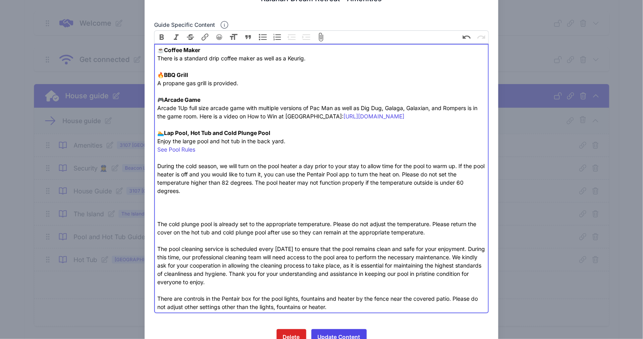
click at [324, 181] on div "☕️ Coffee Maker There is a standard drip coffee maker as well as a Keurig. 🔥 BB…" at bounding box center [321, 170] width 328 height 249
drag, startPoint x: 363, startPoint y: 184, endPoint x: 320, endPoint y: 181, distance: 43.6
click at [320, 181] on div "☕️ Coffee Maker There is a standard drip coffee maker as well as a Keurig. 🔥 BB…" at bounding box center [321, 170] width 328 height 249
click at [195, 205] on div "☕️ Coffee Maker There is a standard drip coffee maker as well as a Keurig. 🔥 BB…" at bounding box center [321, 170] width 328 height 249
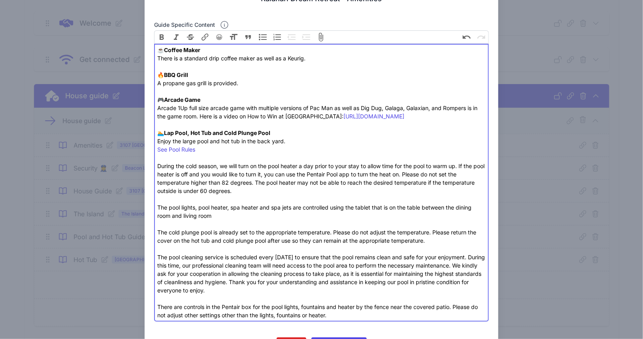
click at [418, 206] on div "☕️ Coffee Maker There is a standard drip coffee maker as well as a Keurig. 🔥 BB…" at bounding box center [321, 174] width 328 height 257
click at [304, 211] on div "☕️ Coffee Maker There is a standard drip coffee maker as well as a Keurig. 🔥 BB…" at bounding box center [321, 174] width 328 height 257
click at [302, 213] on div "☕️ Coffee Maker There is a standard drip coffee maker as well as a Keurig. 🔥 BB…" at bounding box center [321, 174] width 328 height 257
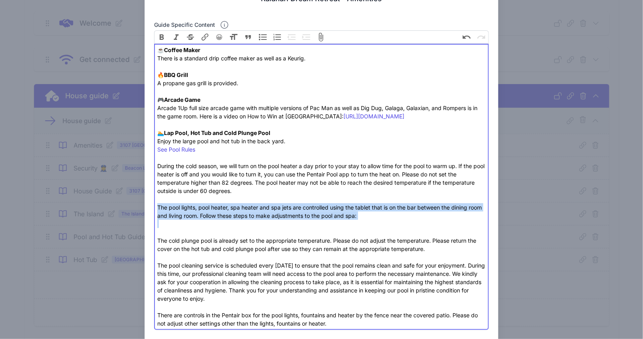
drag, startPoint x: 157, startPoint y: 205, endPoint x: 158, endPoint y: 232, distance: 26.1
click at [158, 232] on div "☕️ Coffee Maker There is a standard drip coffee maker as well as a Keurig. 🔥 BB…" at bounding box center [321, 179] width 328 height 266
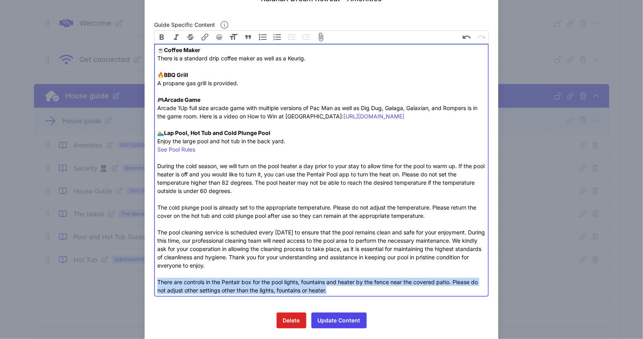
drag, startPoint x: 336, startPoint y: 292, endPoint x: 152, endPoint y: 278, distance: 185.1
click at [152, 278] on div "Close Kalahari Dream Retreat - Amenities Guide specific content Bold Italic Str…" at bounding box center [322, 151] width 354 height 387
paste trix-editor "pool lights, pool heater, spa heater and spa jets are controlled using the tabl…"
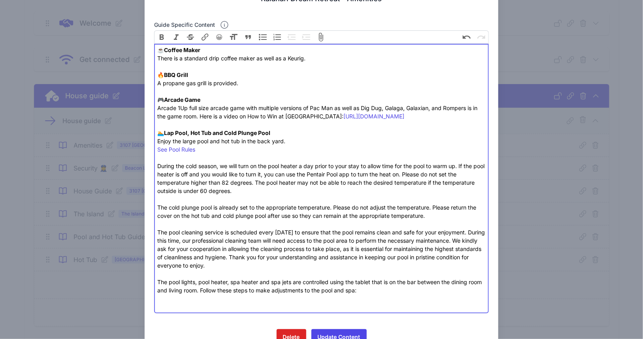
click at [202, 297] on div "The pool lights, pool heater, spa heater and spa jets are controlled using the …" at bounding box center [321, 294] width 328 height 33
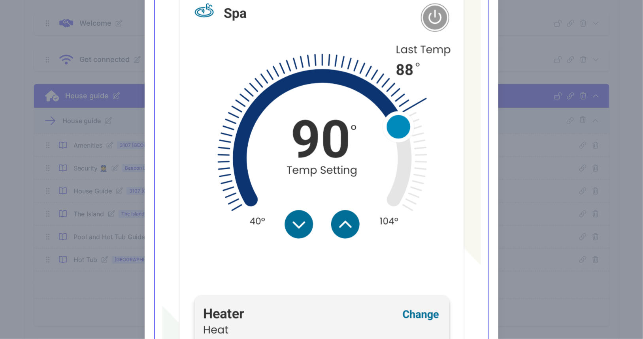
scroll to position [227, 0]
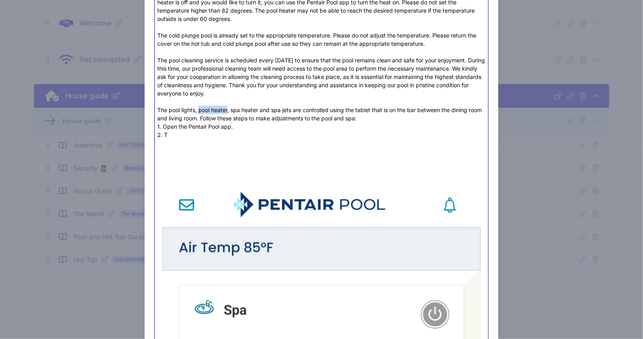
drag, startPoint x: 198, startPoint y: 110, endPoint x: 226, endPoint y: 111, distance: 28.9
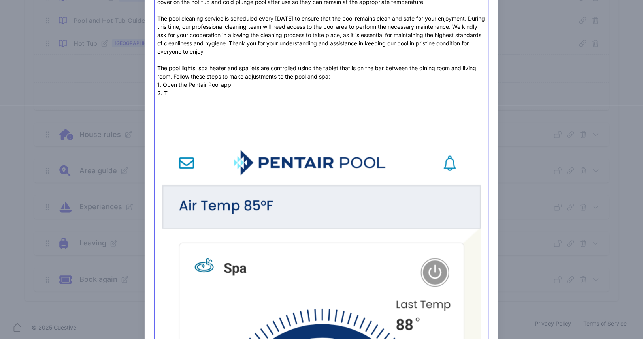
scroll to position [243, 0]
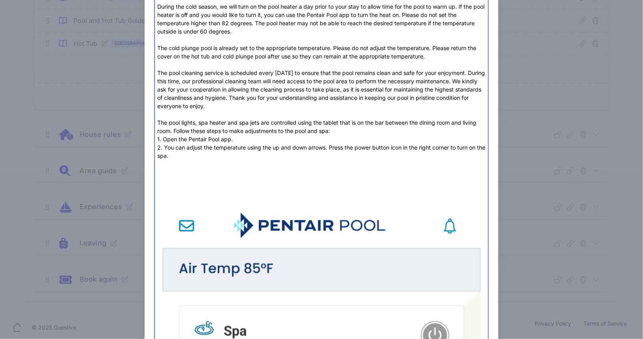
scroll to position [206, 0]
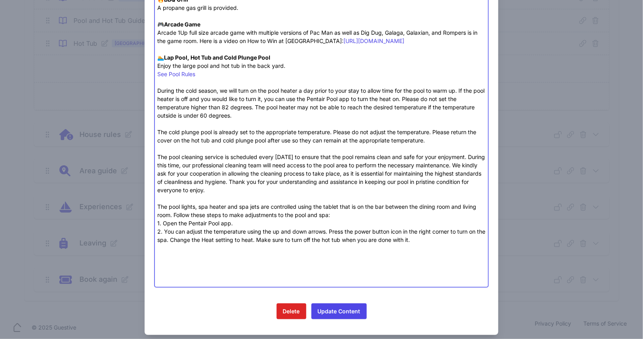
scroll to position [139, 0]
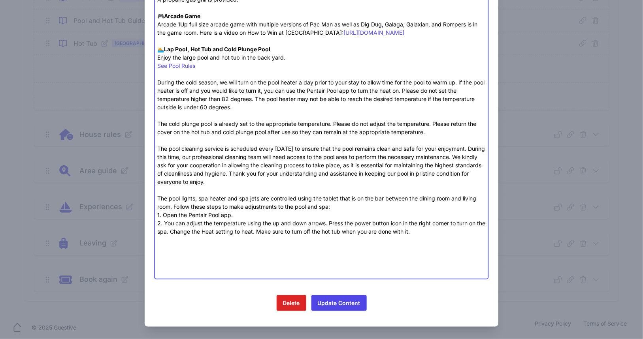
click at [185, 236] on div "The pool lights, spa heater and spa jets are controlled using the tablet that i…" at bounding box center [321, 235] width 328 height 83
click at [184, 239] on div "The pool lights, spa heater and spa jets are controlled using the tablet that i…" at bounding box center [321, 235] width 328 height 83
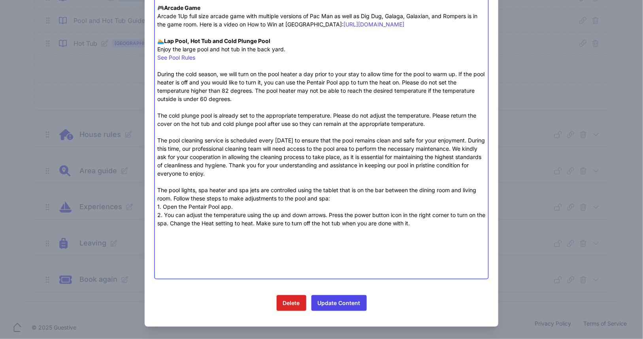
click at [184, 234] on div "The pool lights, spa heater and spa jets are controlled using the tablet that i…" at bounding box center [321, 231] width 328 height 91
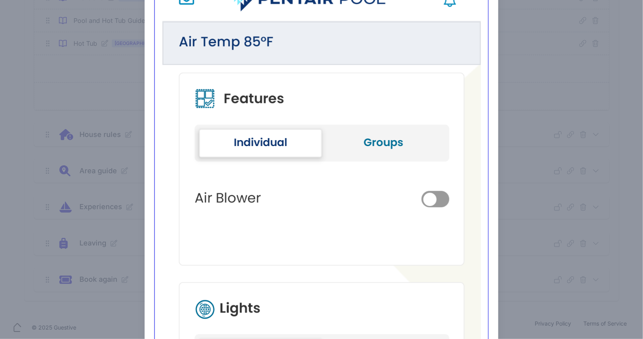
scroll to position [731, 0]
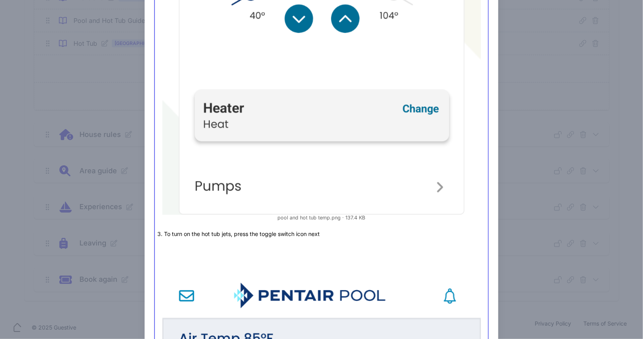
click at [322, 232] on div "The pool lights, spa heater and spa jets are controlled using the tablet that i…" at bounding box center [321, 236] width 328 height 1269
click at [315, 235] on div "The pool lights, spa heater and spa jets are controlled using the tablet that i…" at bounding box center [321, 236] width 328 height 1269
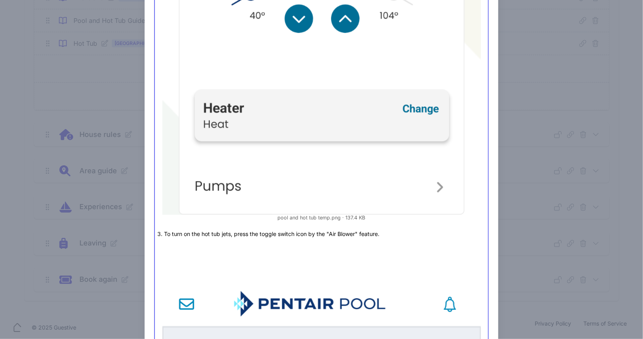
click at [169, 233] on div "The pool lights, spa heater and spa jets are controlled using the tablet that i…" at bounding box center [321, 241] width 328 height 1278
copy div "3. To turn on the hot tub jets, press the toggle switch icon by the "Air Blower…"
click at [166, 241] on div "The pool lights, spa heater and spa jets are controlled using the tablet that i…" at bounding box center [321, 241] width 328 height 1278
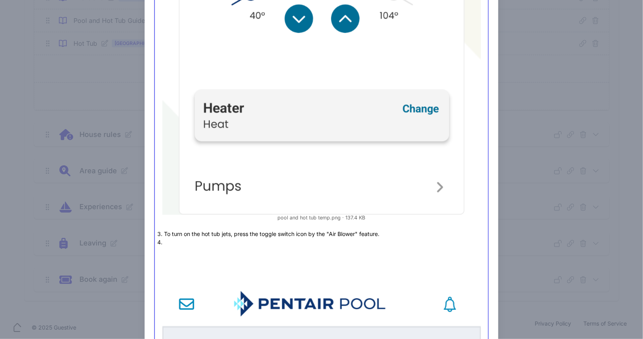
paste trix-editor "3. To turn on the hot tub jets, press the toggle switch icon by the "Air Blower…"
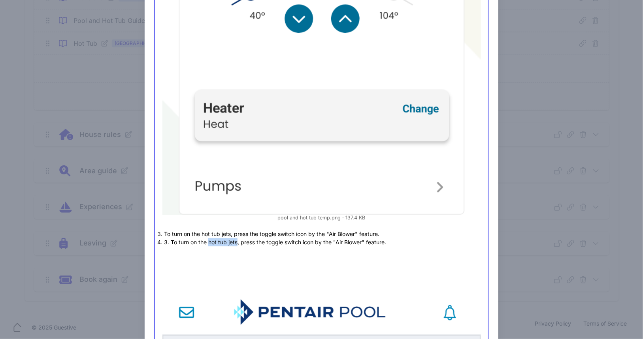
drag, startPoint x: 207, startPoint y: 241, endPoint x: 236, endPoint y: 244, distance: 28.6
click at [236, 244] on div "The pool lights, spa heater and spa jets are controlled using the tablet that i…" at bounding box center [321, 245] width 328 height 1286
drag, startPoint x: 332, startPoint y: 241, endPoint x: 359, endPoint y: 240, distance: 27.3
click at [359, 240] on div "The pool lights, spa heater and spa jets are controlled using the tablet that i…" at bounding box center [321, 245] width 328 height 1286
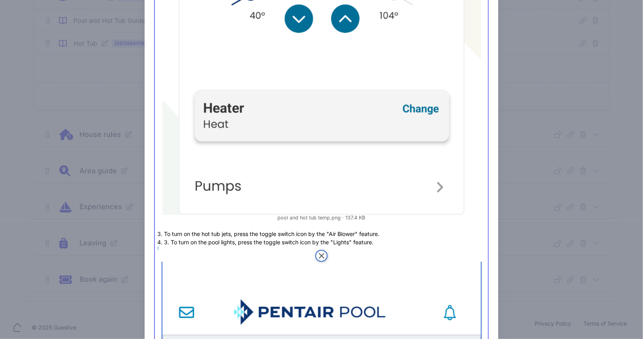
click at [190, 250] on div "Remove" at bounding box center [321, 256] width 328 height 12
click at [171, 242] on div "The pool lights, spa heater and spa jets are controlled using the tablet that i…" at bounding box center [321, 245] width 328 height 1286
type trix-editor "<lor>☕️ <ipsumd>Sitame Conse</adipis><el>Seddo ei t incididu utla etdolo magna …"
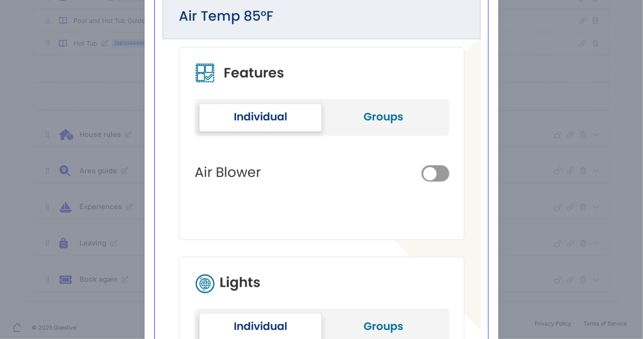
scroll to position [1342, 0]
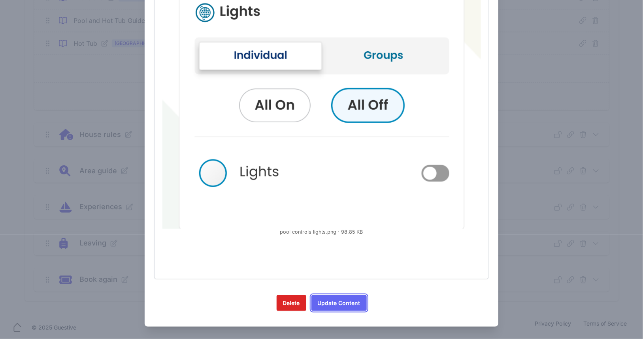
click at [327, 301] on button "Update Content" at bounding box center [338, 304] width 55 height 16
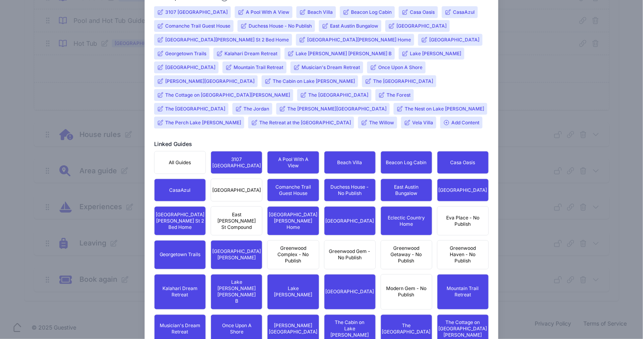
scroll to position [508, 0]
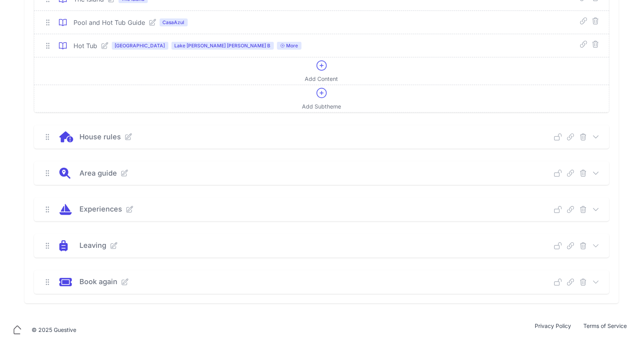
scroll to position [69, 0]
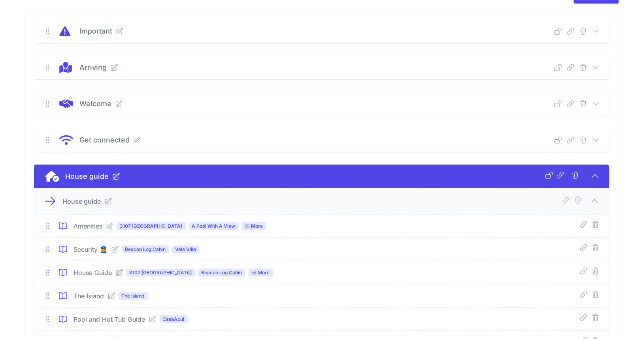
click at [594, 139] on icon at bounding box center [595, 140] width 5 height 2
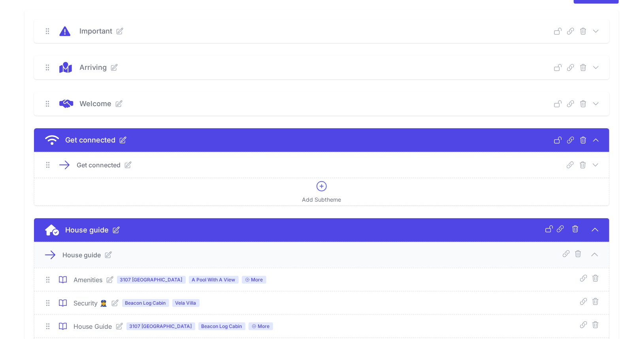
click at [126, 165] on icon at bounding box center [128, 165] width 8 height 8
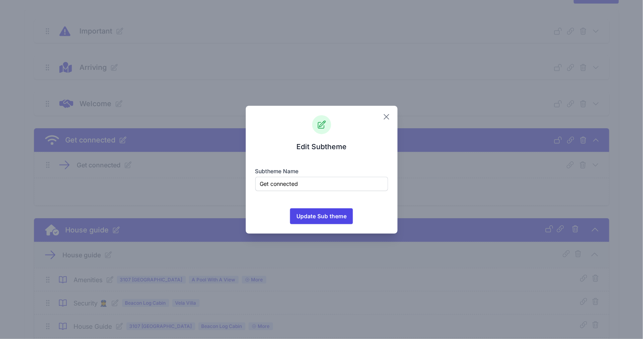
click at [386, 119] on icon "button" at bounding box center [386, 116] width 9 height 9
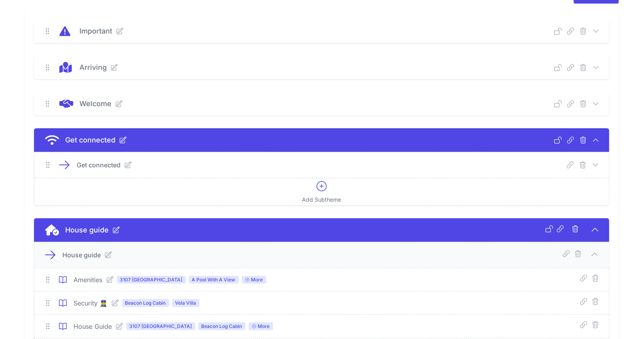
click at [596, 163] on icon at bounding box center [596, 165] width 8 height 8
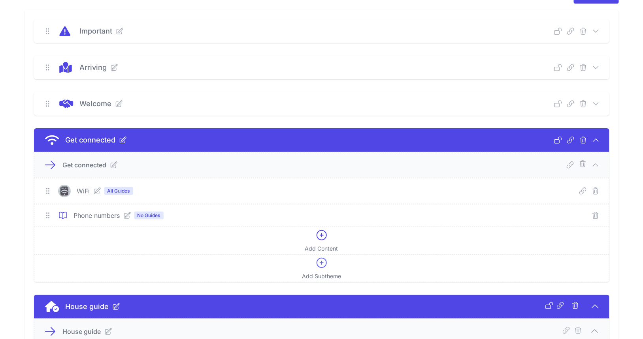
click at [98, 191] on icon at bounding box center [97, 191] width 8 height 8
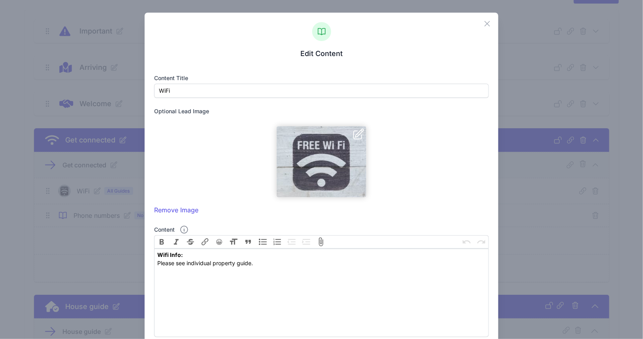
scroll to position [297, 0]
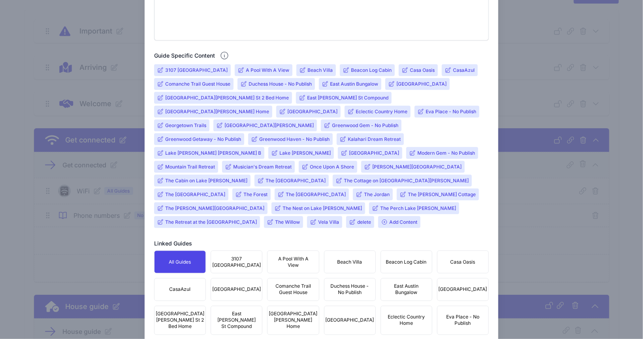
click at [348, 141] on input "Kalahari Dream Retreat" at bounding box center [374, 139] width 53 height 6
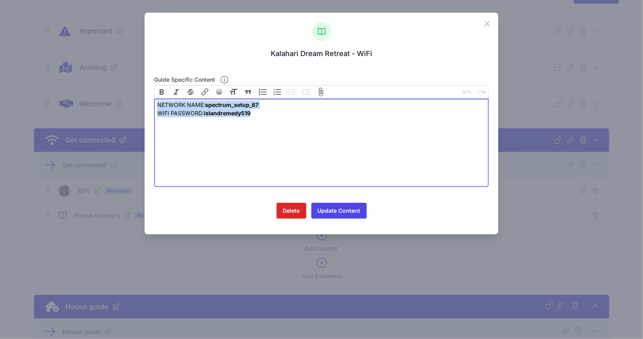
drag, startPoint x: 266, startPoint y: 113, endPoint x: 136, endPoint y: 107, distance: 129.8
click at [136, 107] on div "Close Kalahari Dream Retreat - WiFi Guide specific content Bold Italic Striketh…" at bounding box center [321, 169] width 643 height 339
paste trix-editor "IS:&nbsp; SpectrumSetup-63<br>WIFI PASSWORD [SECURITY_DATA] anchorjazz318"
drag, startPoint x: 216, startPoint y: 104, endPoint x: 278, endPoint y: 104, distance: 62.0
click at [278, 104] on div "NETWORK NAME IS: SpectrumSetup-63 WIFI PASSWORD IS: anchorjazz318" at bounding box center [321, 109] width 328 height 17
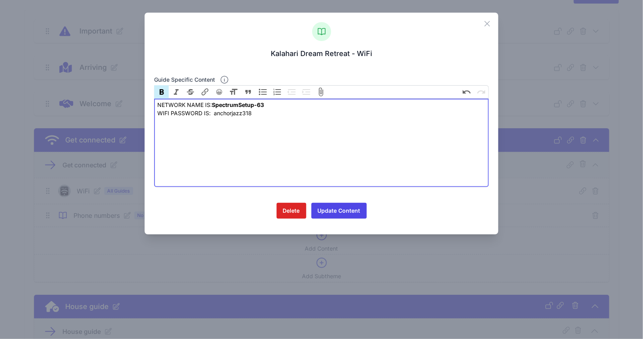
click at [228, 114] on div "NETWORK NAME IS: SpectrumSetup-63 WIFI PASSWORD IS: anchorjazz318" at bounding box center [321, 109] width 328 height 17
type trix-editor "<div>NETWORK NAME IS:&nbsp; <strong>SpectrumSetup-63</strong><br>WIFI PASSWORD …"
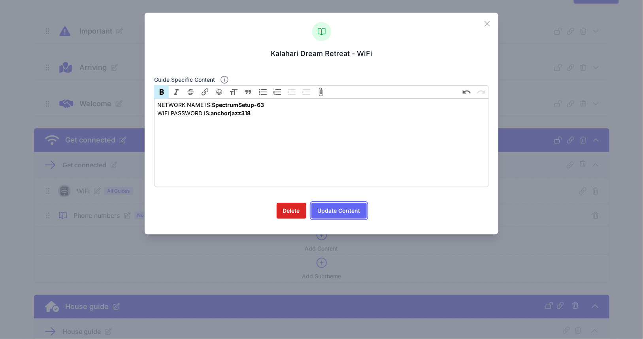
click at [341, 207] on button "Update Content" at bounding box center [338, 211] width 55 height 16
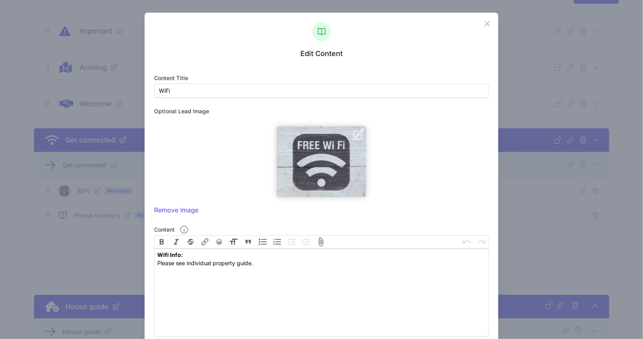
scroll to position [568, 0]
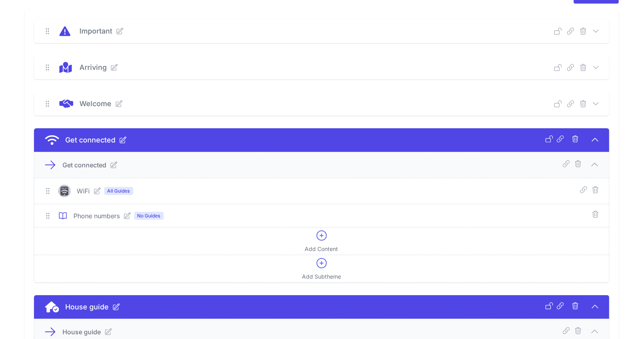
scroll to position [0, 0]
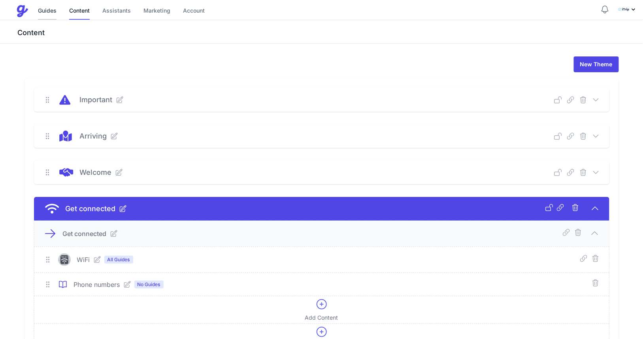
click at [54, 12] on link "Guides" at bounding box center [47, 11] width 19 height 17
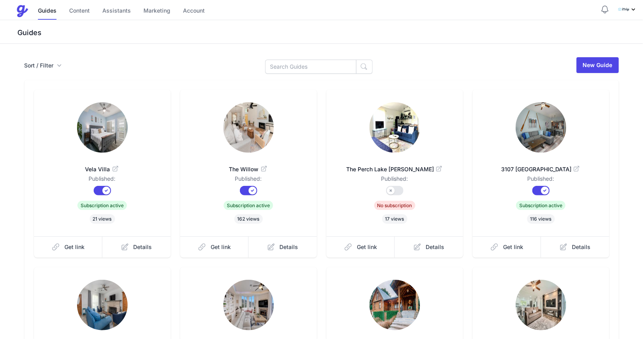
scroll to position [170, 0]
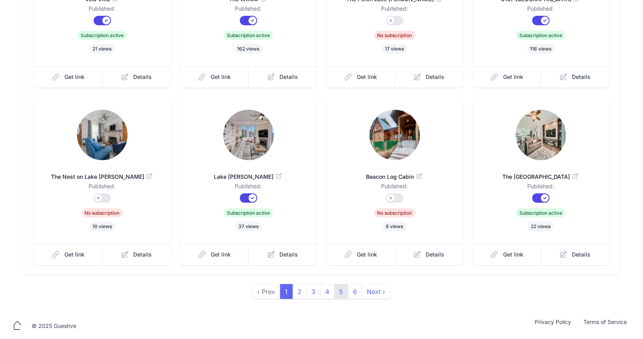
click at [343, 292] on link "5" at bounding box center [341, 292] width 14 height 15
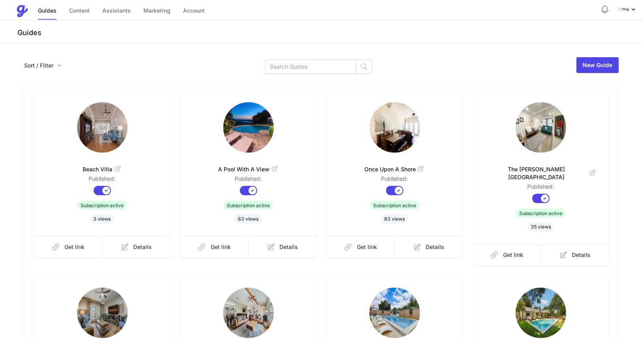
scroll to position [170, 0]
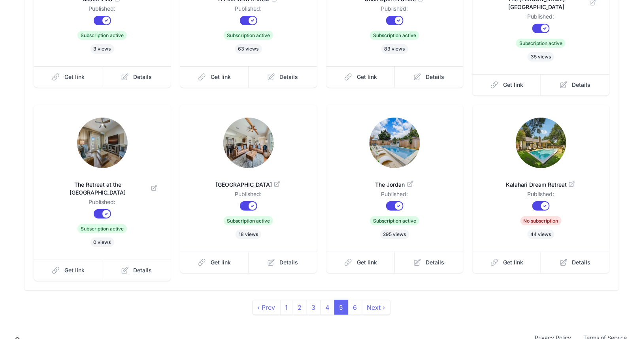
click at [571, 182] on icon at bounding box center [571, 184] width 5 height 5
click at [529, 257] on link "Get link" at bounding box center [507, 262] width 69 height 21
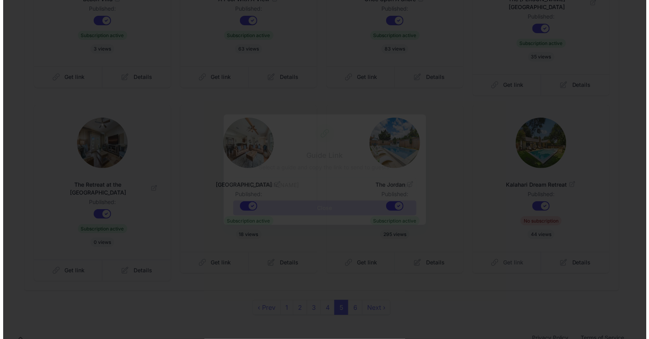
scroll to position [0, 0]
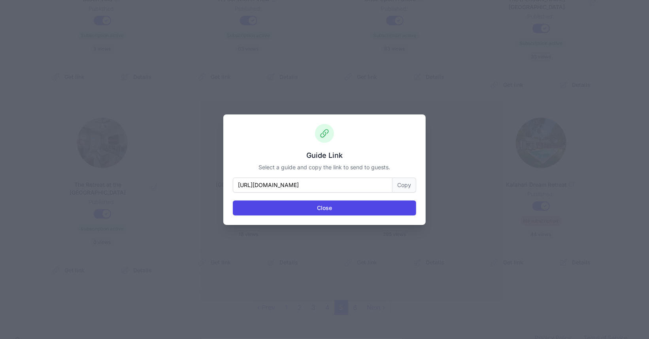
click at [402, 187] on button "Copy" at bounding box center [404, 185] width 24 height 15
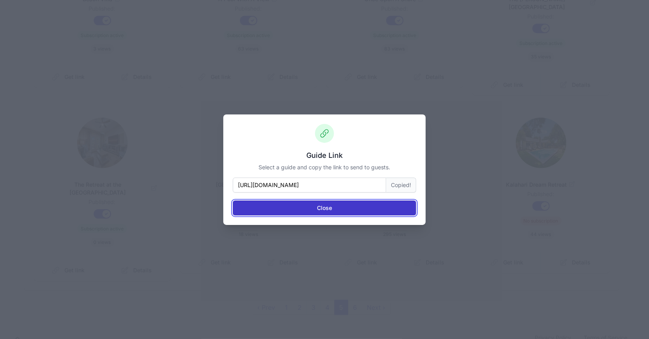
click at [360, 208] on button "Close" at bounding box center [324, 208] width 183 height 15
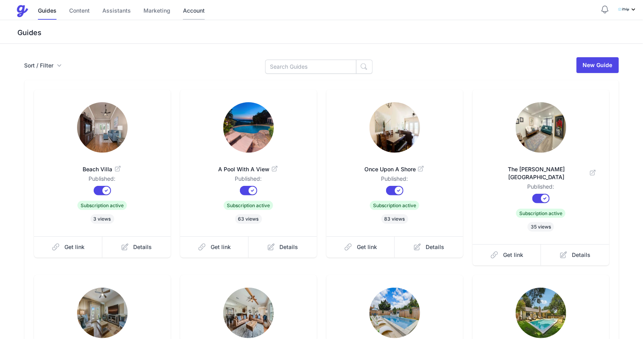
click at [198, 11] on link "Account" at bounding box center [194, 11] width 22 height 17
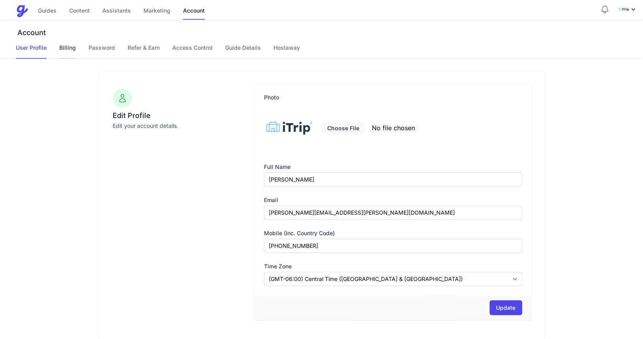
click at [71, 48] on link "Billing" at bounding box center [67, 51] width 17 height 15
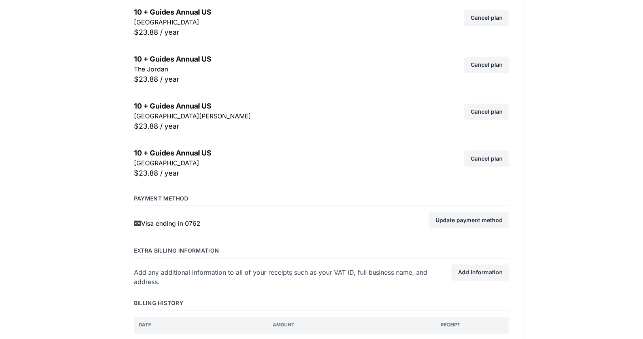
scroll to position [1486, 0]
